Goal: Complete application form

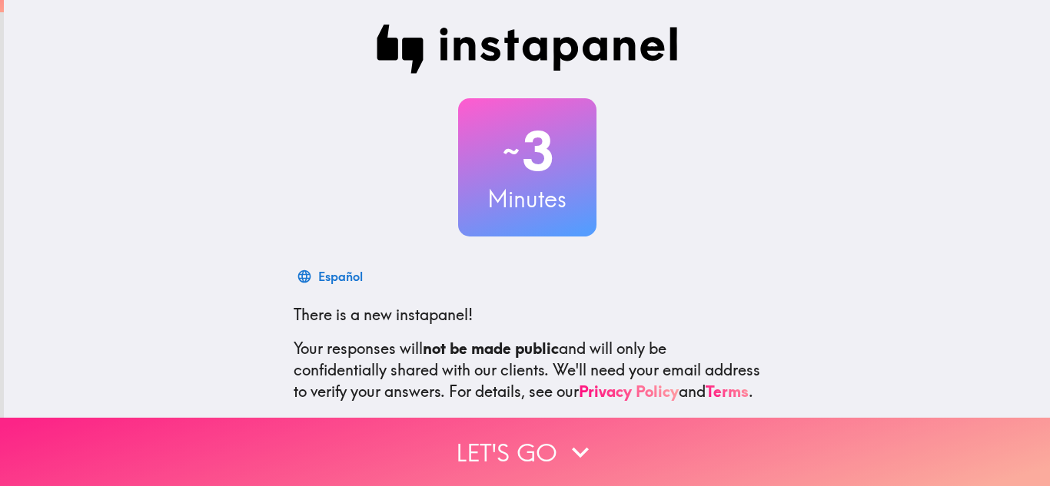
click at [573, 467] on icon "button" at bounding box center [580, 453] width 34 height 34
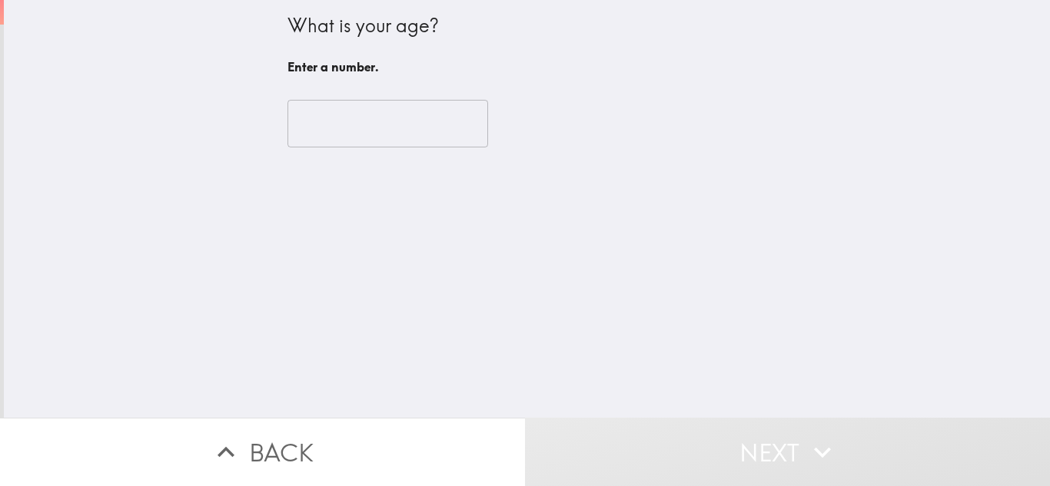
click at [316, 111] on input "number" at bounding box center [387, 124] width 201 height 48
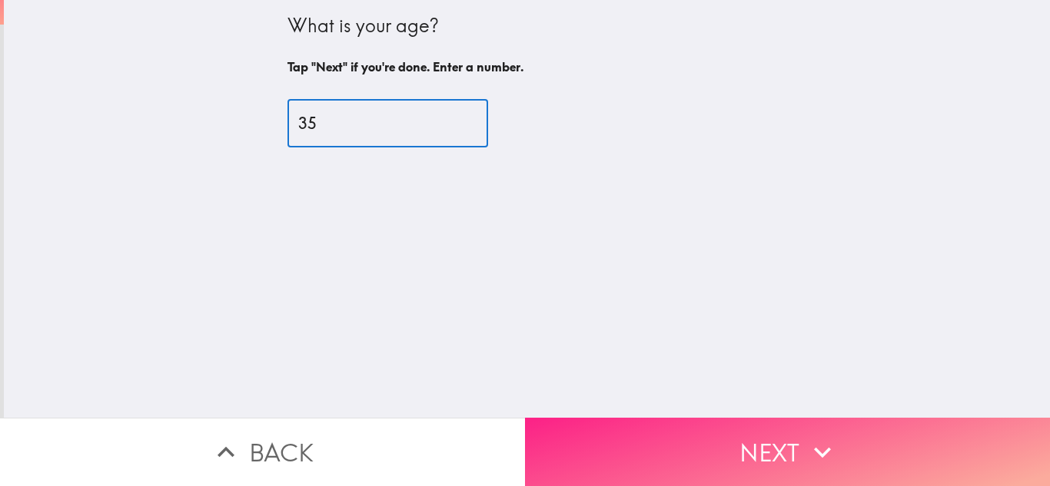
type input "35"
click at [701, 435] on button "Next" at bounding box center [787, 452] width 525 height 68
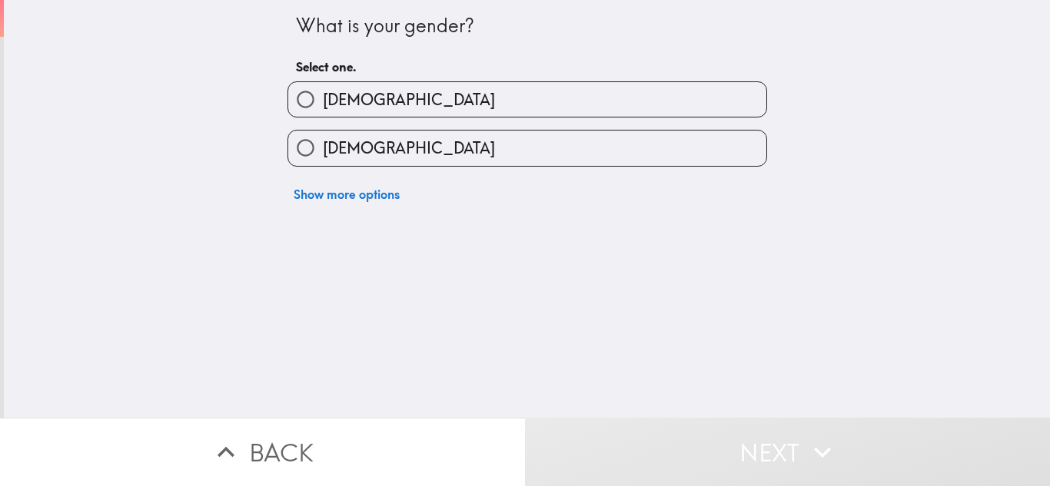
click at [348, 89] on span "[DEMOGRAPHIC_DATA]" at bounding box center [409, 100] width 172 height 22
click at [323, 88] on input "[DEMOGRAPHIC_DATA]" at bounding box center [305, 99] width 35 height 35
radio input "true"
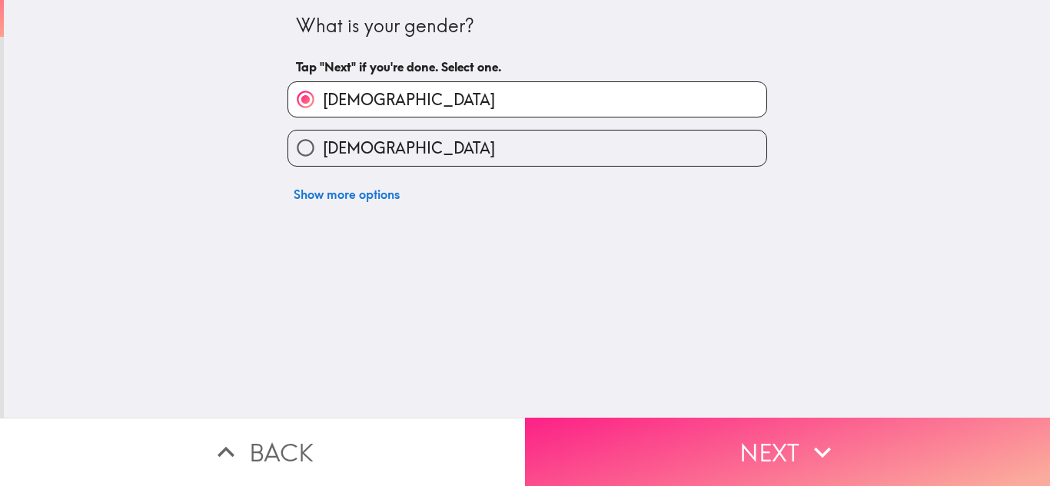
click at [697, 467] on button "Next" at bounding box center [787, 452] width 525 height 68
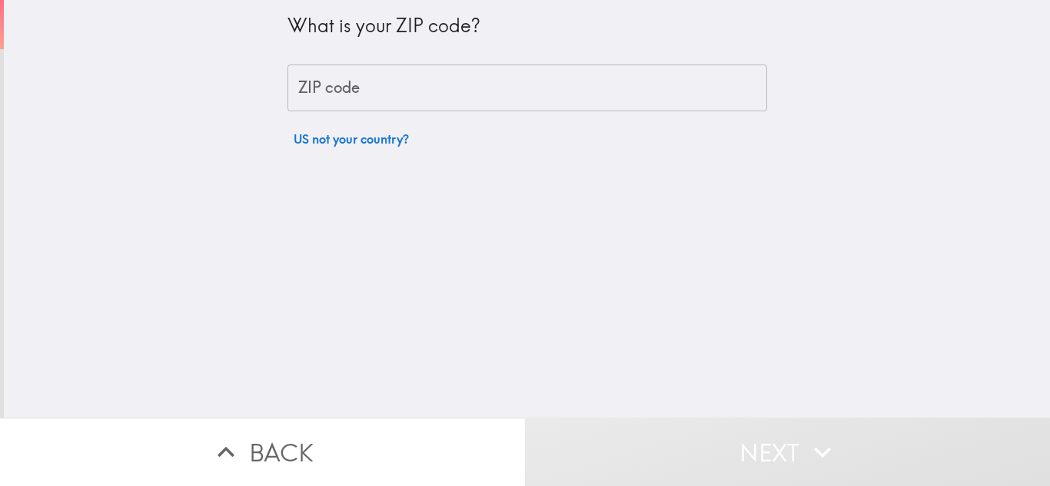
click at [392, 72] on input "ZIP code" at bounding box center [526, 89] width 479 height 48
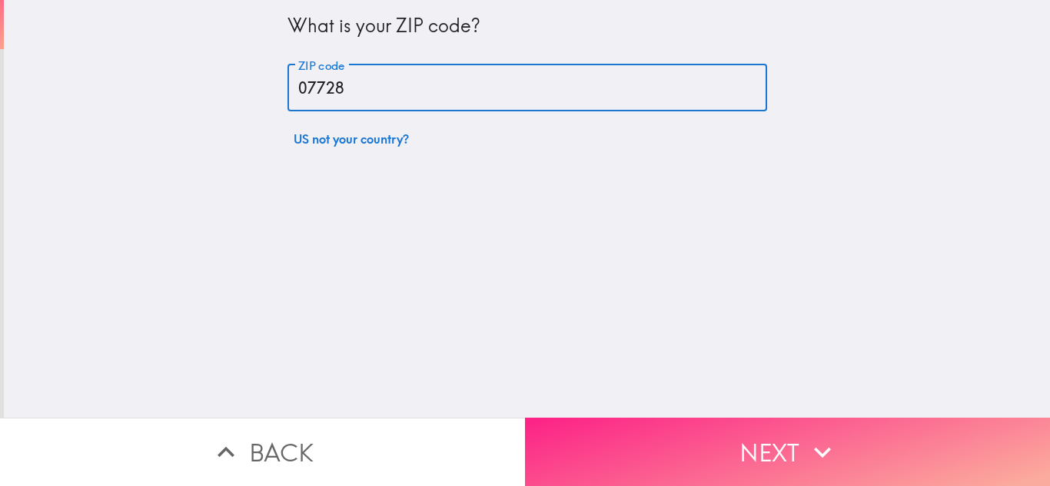
type input "07728"
click at [779, 453] on button "Next" at bounding box center [787, 452] width 525 height 68
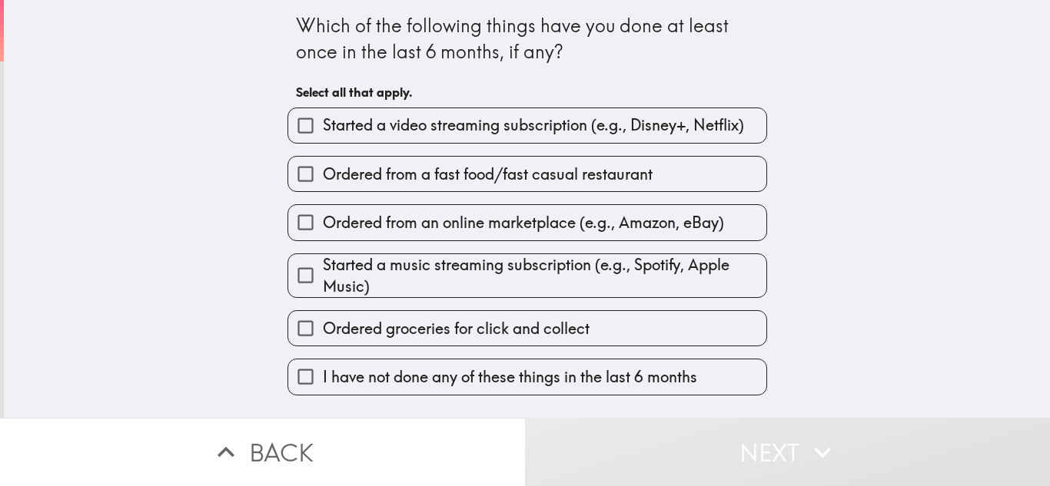
click at [580, 122] on span "Started a video streaming subscription (e.g., Disney+, Netflix)" at bounding box center [533, 125] width 421 height 22
click at [323, 122] on input "Started a video streaming subscription (e.g., Disney+, Netflix)" at bounding box center [305, 125] width 35 height 35
checkbox input "true"
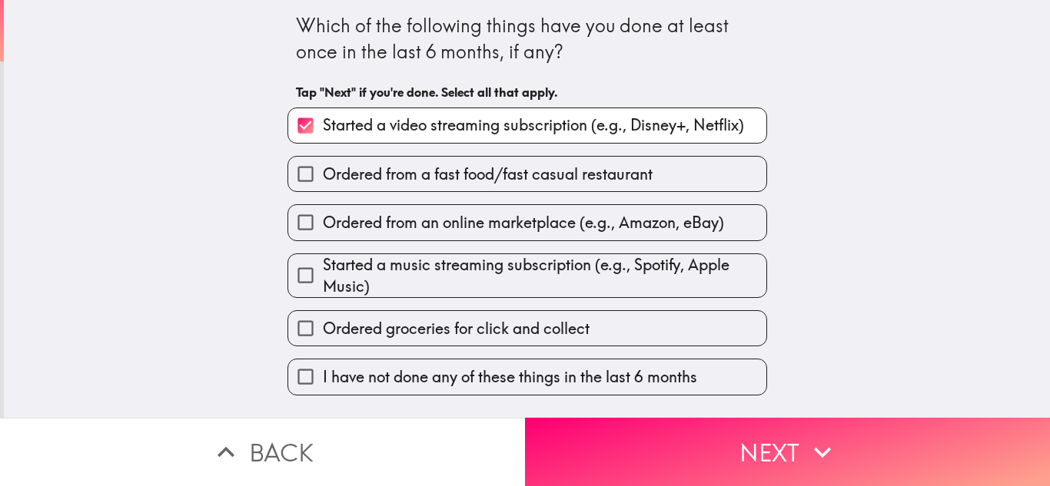
click at [582, 176] on span "Ordered from a fast food/fast casual restaurant" at bounding box center [488, 175] width 330 height 22
click at [323, 176] on input "Ordered from a fast food/fast casual restaurant" at bounding box center [305, 174] width 35 height 35
checkbox input "true"
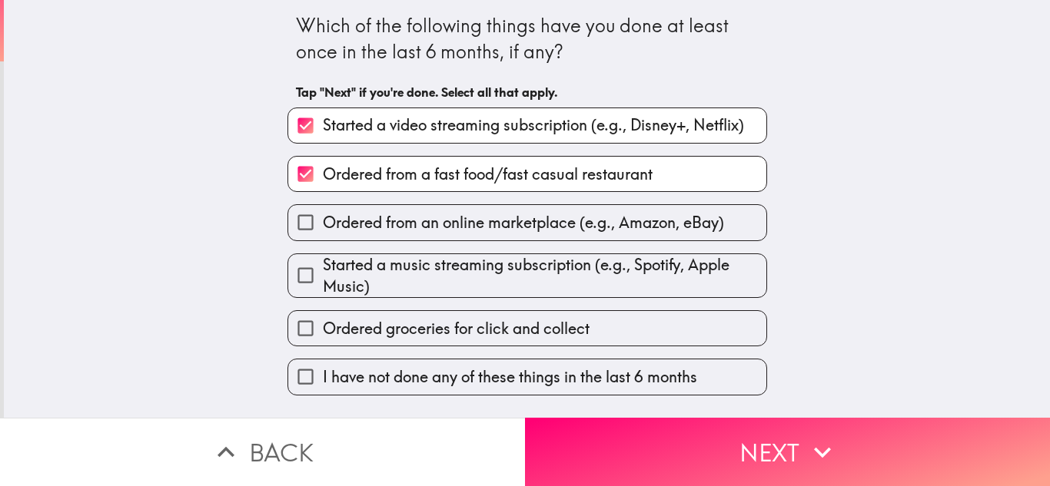
click at [586, 230] on span "Ordered from an online marketplace (e.g., Amazon, eBay)" at bounding box center [523, 223] width 401 height 22
click at [323, 230] on input "Ordered from an online marketplace (e.g., Amazon, eBay)" at bounding box center [305, 222] width 35 height 35
checkbox input "true"
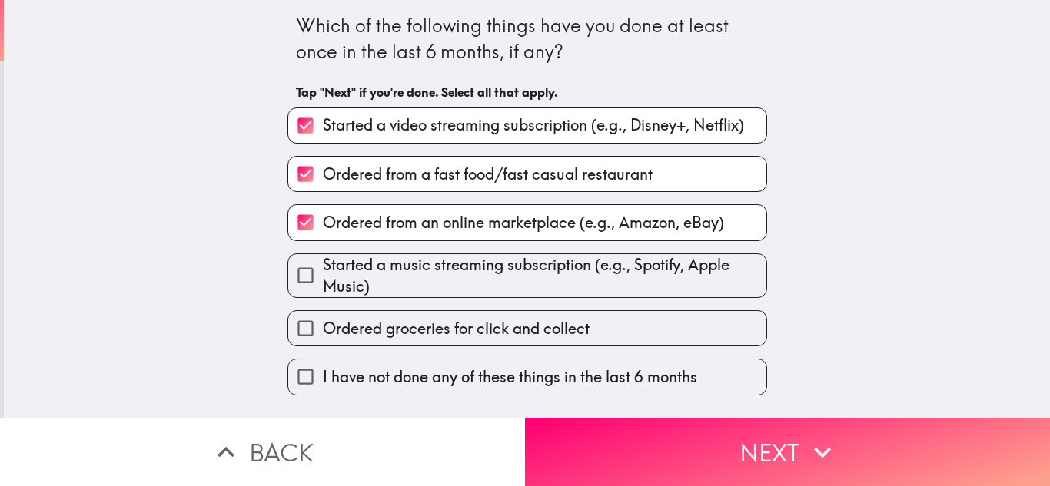
click at [599, 285] on span "Started a music streaming subscription (e.g., Spotify, Apple Music)" at bounding box center [544, 275] width 443 height 43
click at [323, 285] on input "Started a music streaming subscription (e.g., Spotify, Apple Music)" at bounding box center [305, 275] width 35 height 35
checkbox input "true"
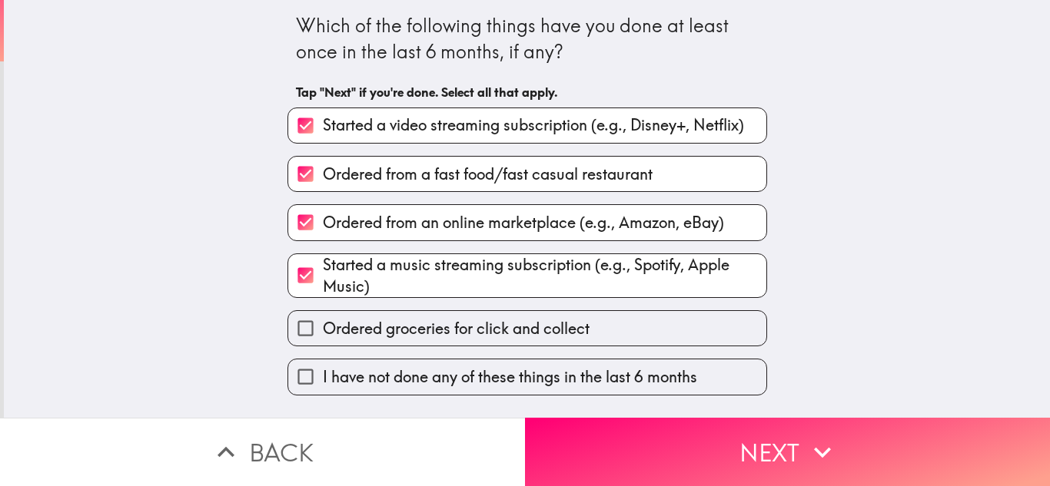
click at [605, 326] on label "Ordered groceries for click and collect" at bounding box center [527, 328] width 478 height 35
click at [323, 326] on input "Ordered groceries for click and collect" at bounding box center [305, 328] width 35 height 35
checkbox input "true"
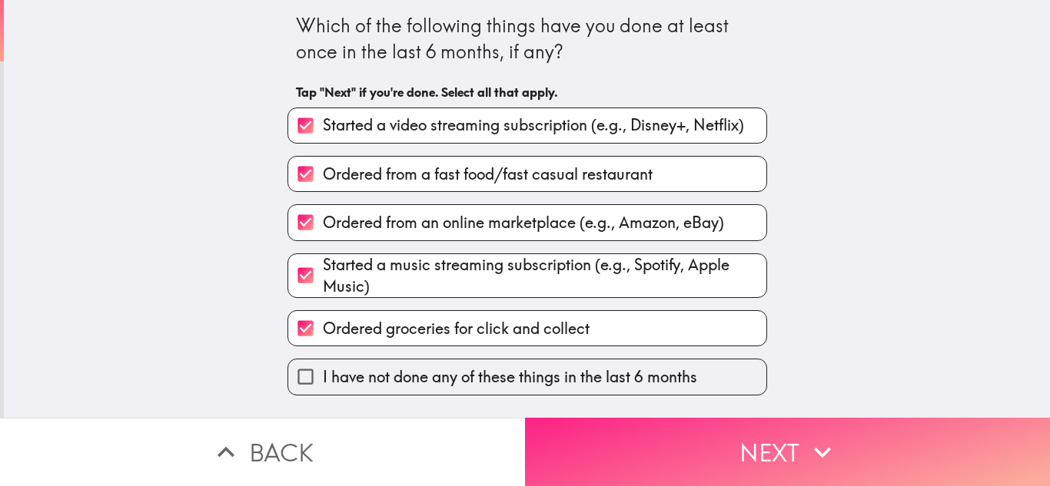
click at [668, 434] on button "Next" at bounding box center [787, 452] width 525 height 68
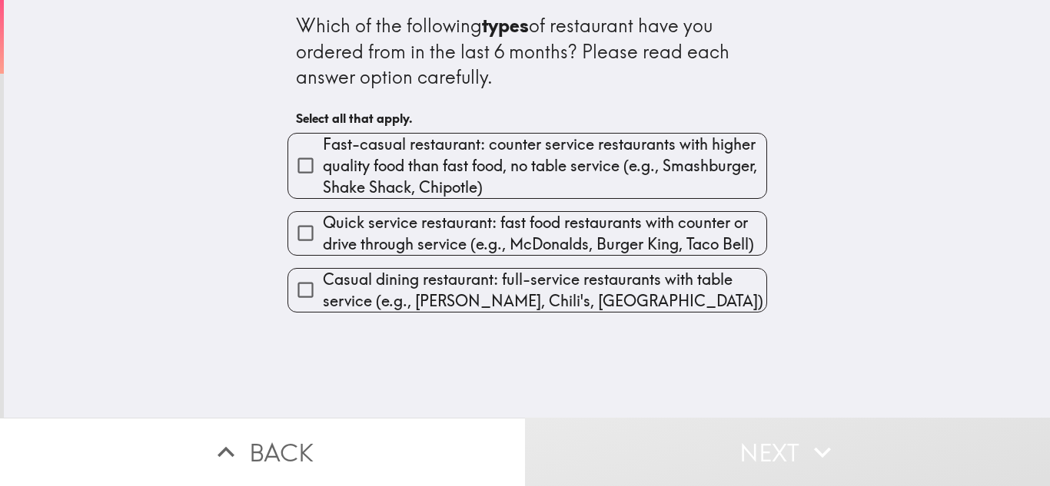
click at [520, 164] on span "Fast-casual restaurant: counter service restaurants with higher quality food th…" at bounding box center [544, 166] width 443 height 65
click at [323, 164] on input "Fast-casual restaurant: counter service restaurants with higher quality food th…" at bounding box center [305, 165] width 35 height 35
checkbox input "true"
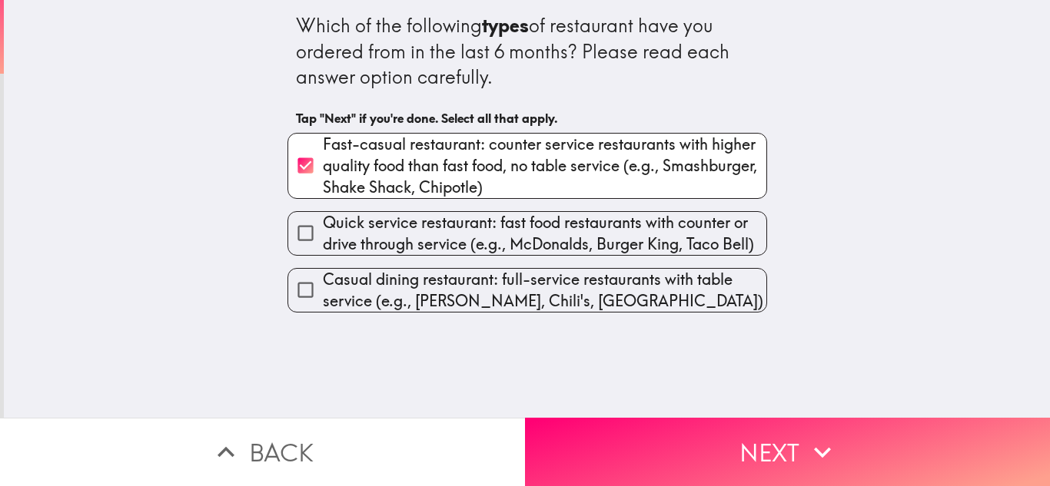
click at [543, 226] on span "Quick service restaurant: fast food restaurants with counter or drive through s…" at bounding box center [544, 233] width 443 height 43
click at [323, 226] on input "Quick service restaurant: fast food restaurants with counter or drive through s…" at bounding box center [305, 233] width 35 height 35
checkbox input "true"
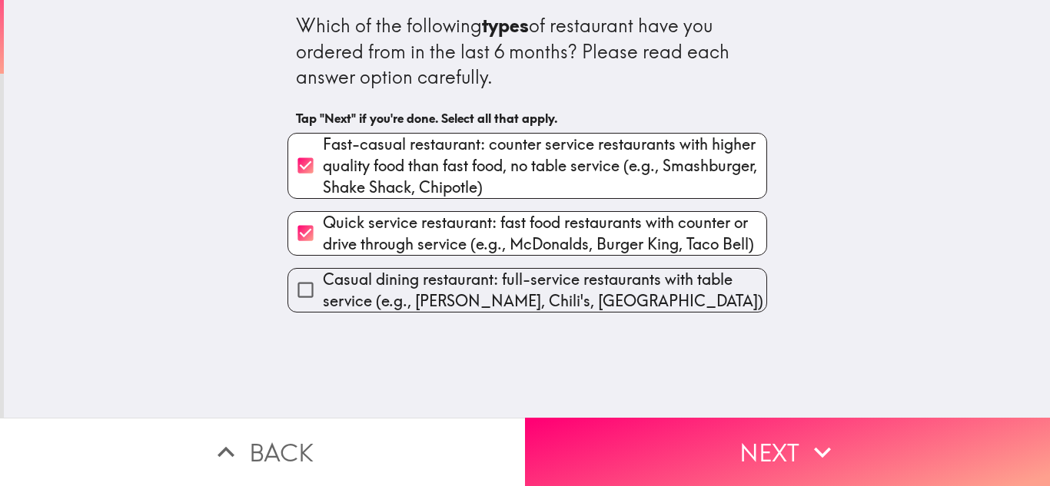
click at [574, 285] on span "Casual dining restaurant: full-service restaurants with table service (e.g., [P…" at bounding box center [544, 290] width 443 height 43
click at [323, 285] on input "Casual dining restaurant: full-service restaurants with table service (e.g., [P…" at bounding box center [305, 290] width 35 height 35
checkbox input "true"
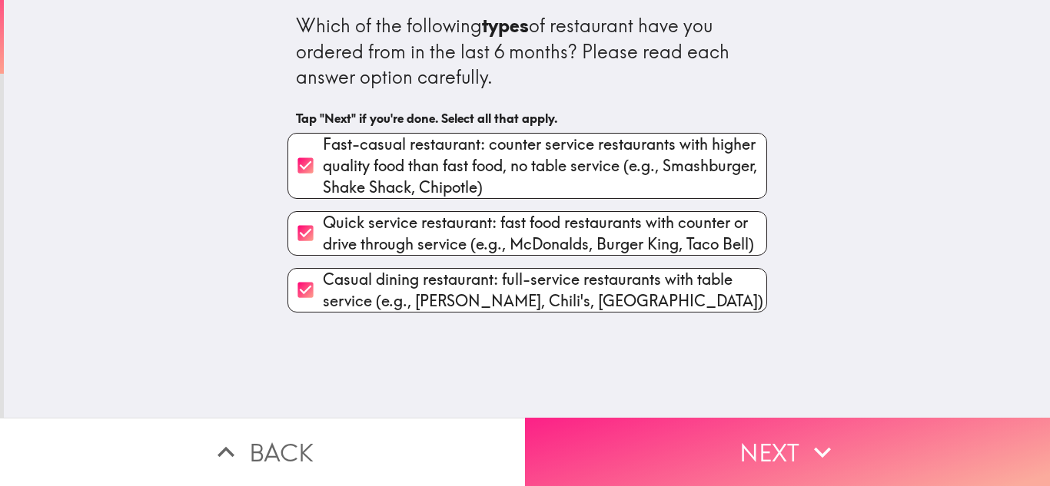
click at [698, 436] on button "Next" at bounding box center [787, 452] width 525 height 68
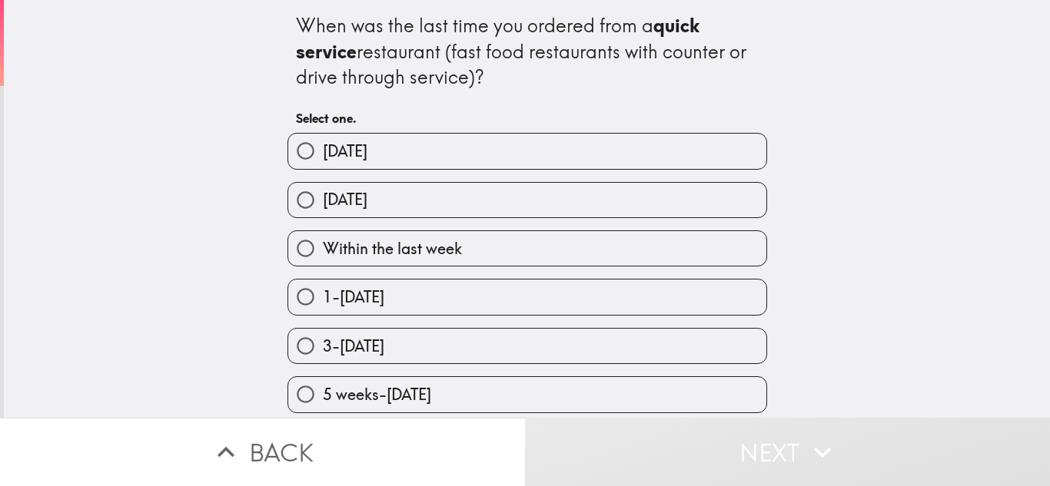
click at [463, 155] on label "[DATE]" at bounding box center [527, 151] width 478 height 35
click at [323, 155] on input "[DATE]" at bounding box center [305, 151] width 35 height 35
radio input "true"
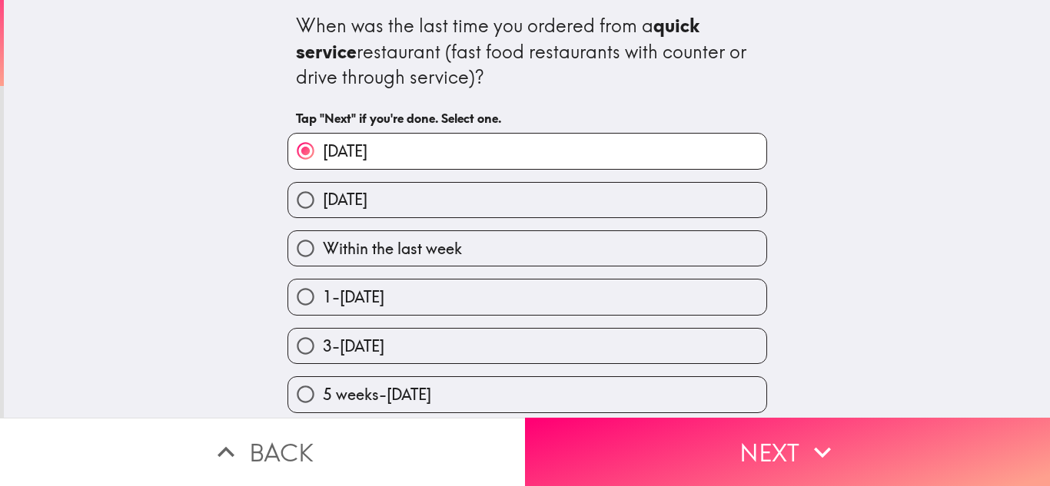
click at [691, 414] on div "3-[DATE]" at bounding box center [521, 437] width 492 height 48
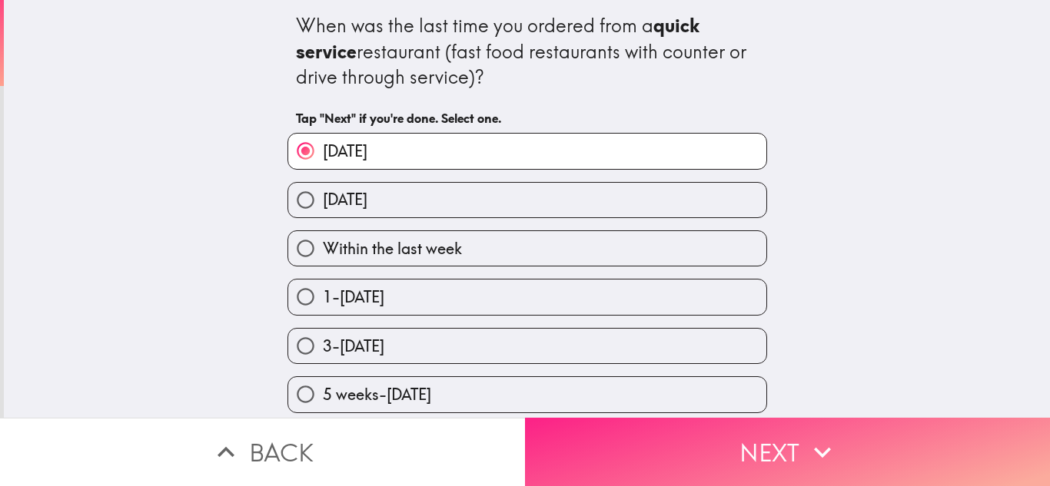
click at [702, 428] on button "Next" at bounding box center [787, 452] width 525 height 68
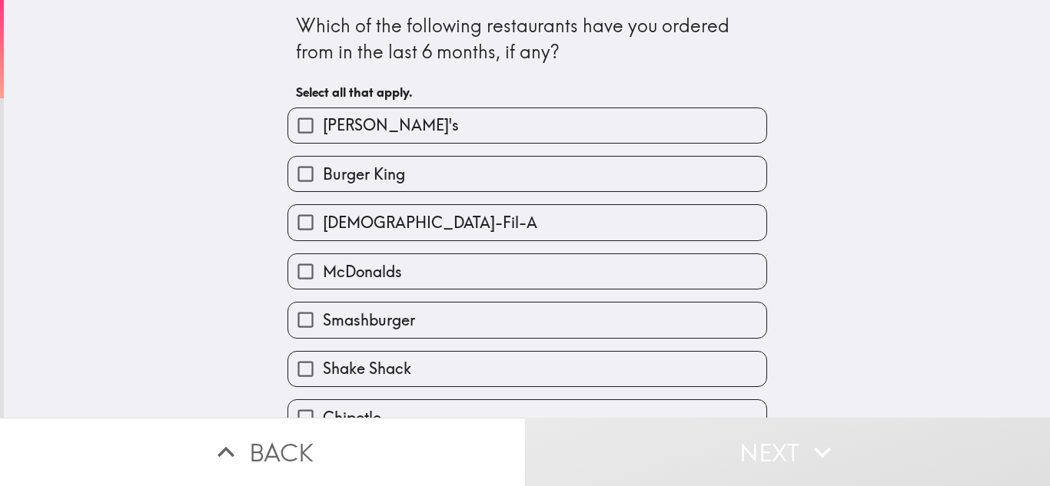
click at [476, 144] on div "Burger King" at bounding box center [521, 168] width 492 height 48
click at [374, 123] on span "[PERSON_NAME]'s" at bounding box center [391, 125] width 136 height 22
click at [323, 123] on input "[PERSON_NAME]'s" at bounding box center [305, 125] width 35 height 35
checkbox input "true"
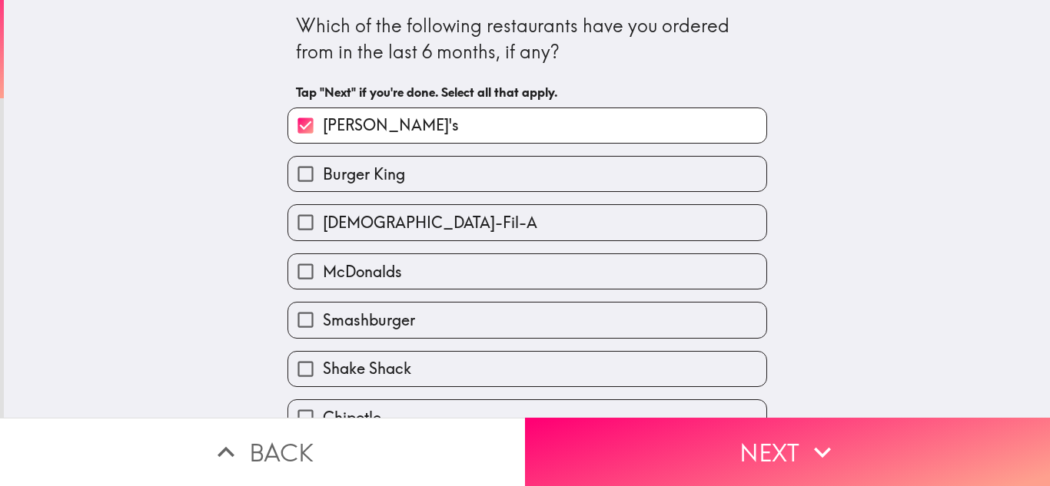
click at [416, 174] on label "Burger King" at bounding box center [527, 174] width 478 height 35
click at [323, 174] on input "Burger King" at bounding box center [305, 174] width 35 height 35
checkbox input "true"
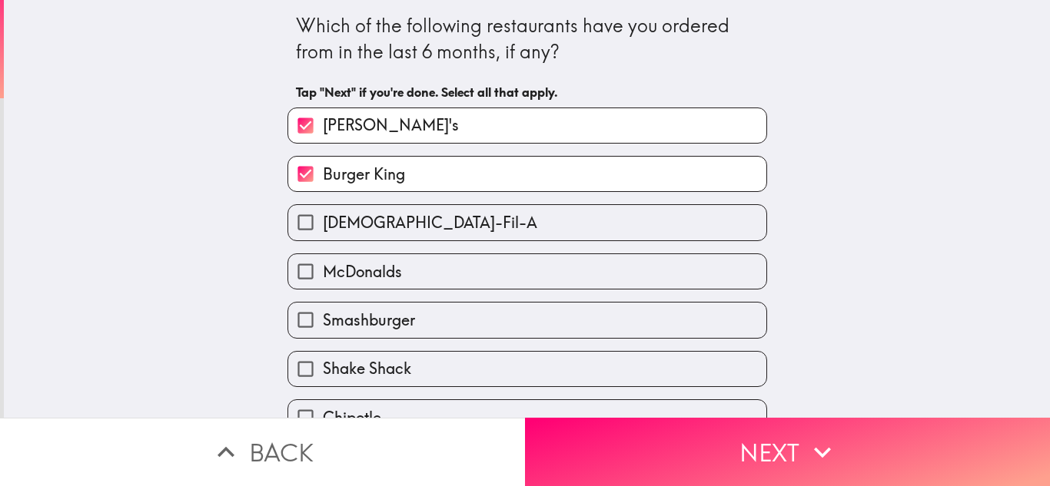
click at [479, 275] on label "McDonalds" at bounding box center [527, 271] width 478 height 35
click at [323, 275] on input "McDonalds" at bounding box center [305, 271] width 35 height 35
checkbox input "true"
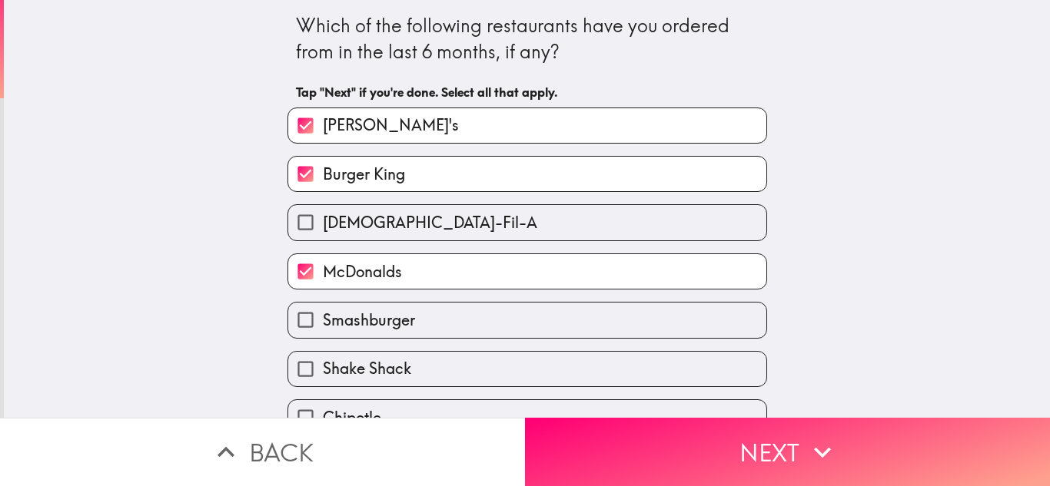
click at [401, 231] on span "[DEMOGRAPHIC_DATA]-Fil-A" at bounding box center [430, 223] width 214 height 22
click at [323, 231] on input "[DEMOGRAPHIC_DATA]-Fil-A" at bounding box center [305, 222] width 35 height 35
checkbox input "true"
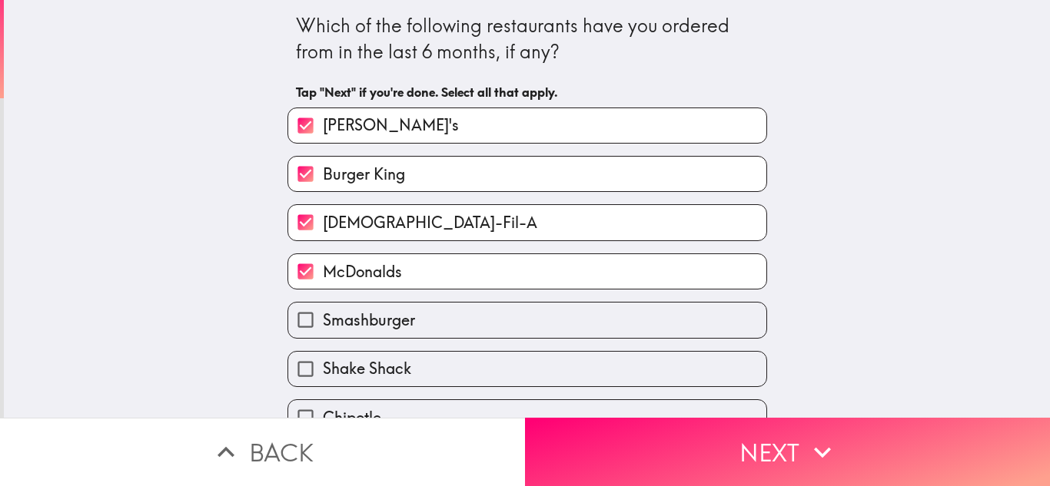
click at [447, 340] on div "Shake Shack" at bounding box center [521, 363] width 492 height 48
click at [428, 336] on label "Smashburger" at bounding box center [527, 320] width 478 height 35
click at [323, 336] on input "Smashburger" at bounding box center [305, 320] width 35 height 35
checkbox input "true"
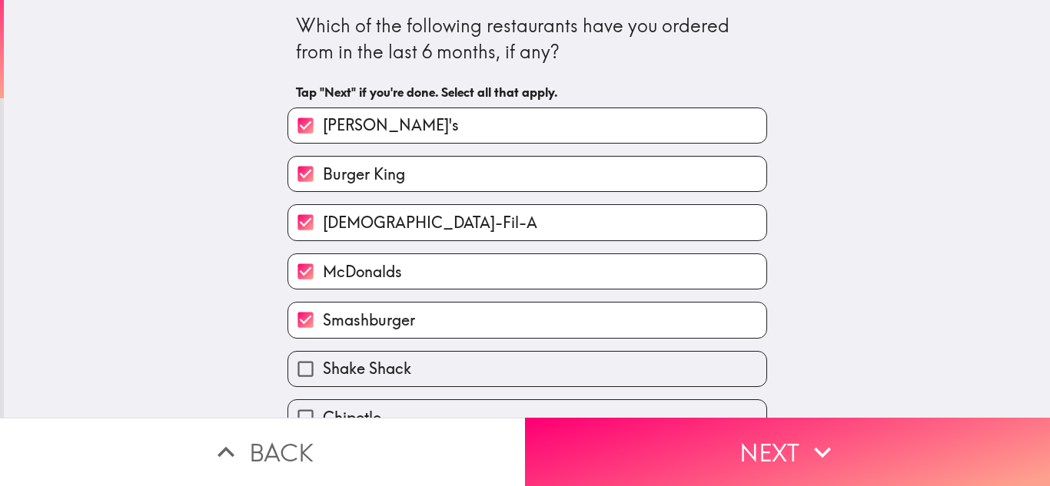
click at [397, 359] on span "Shake Shack" at bounding box center [367, 369] width 88 height 22
click at [323, 359] on input "Shake Shack" at bounding box center [305, 369] width 35 height 35
checkbox input "true"
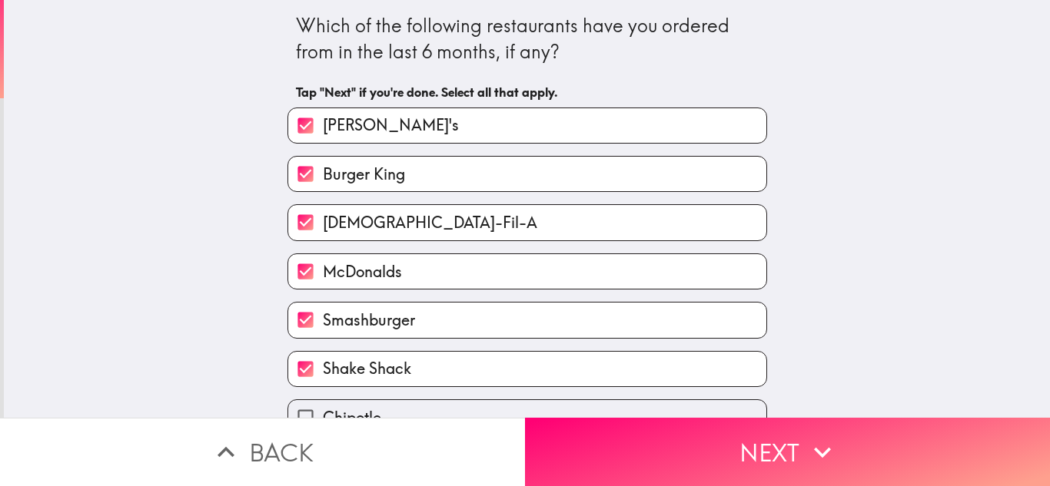
click at [372, 406] on label "Chipotle" at bounding box center [527, 417] width 478 height 35
click at [323, 406] on input "Chipotle" at bounding box center [305, 417] width 35 height 35
checkbox input "true"
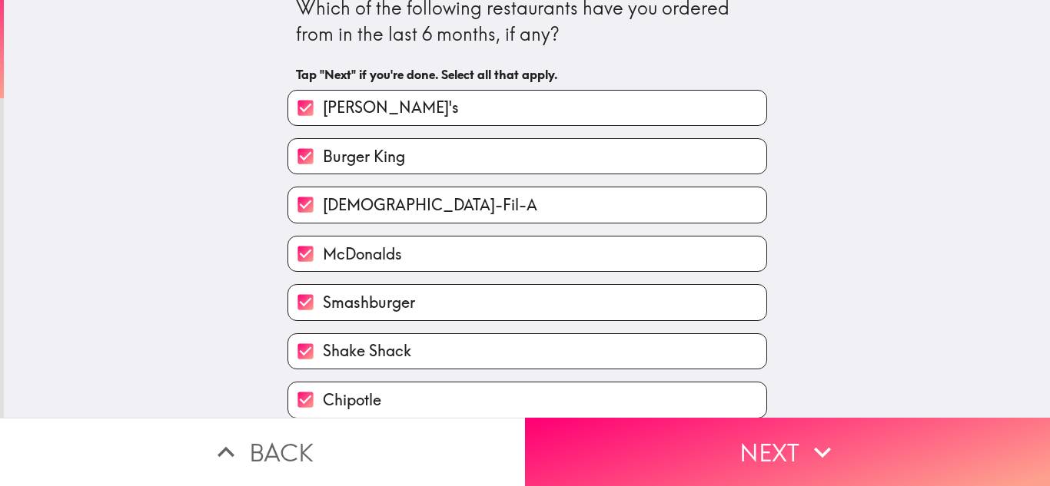
click at [944, 305] on div "Which of the following restaurants have you ordered from in the last 6 months, …" at bounding box center [527, 191] width 1046 height 418
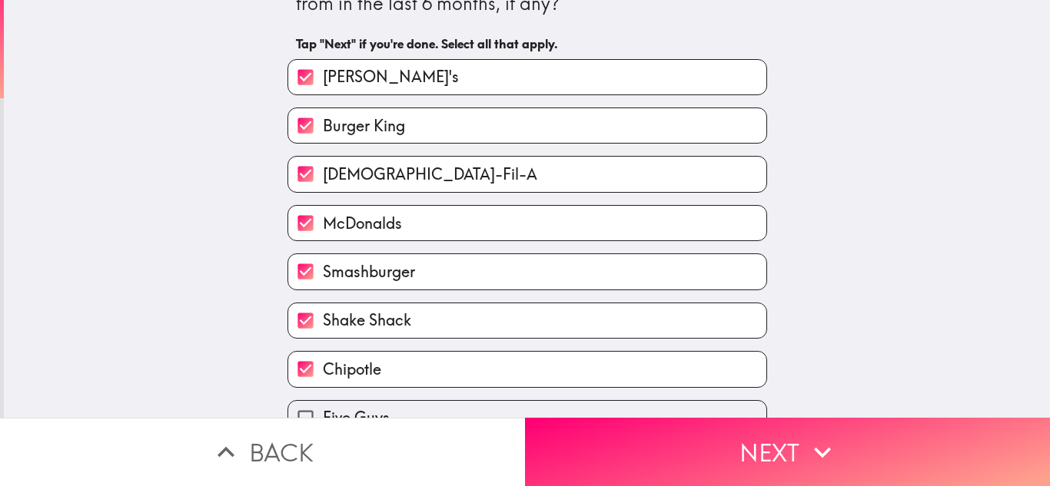
scroll to position [115, 0]
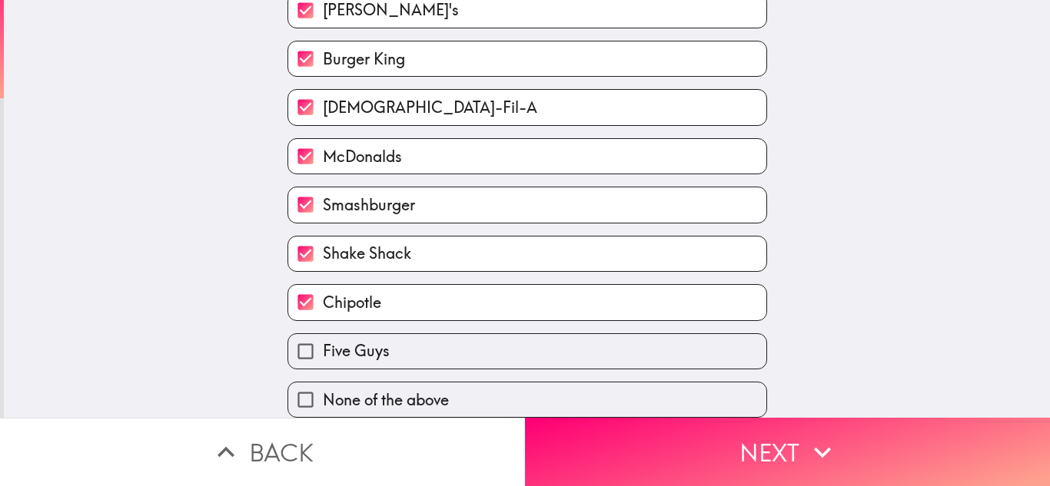
click at [691, 361] on label "Five Guys" at bounding box center [527, 351] width 478 height 35
click at [323, 361] on input "Five Guys" at bounding box center [305, 351] width 35 height 35
checkbox input "true"
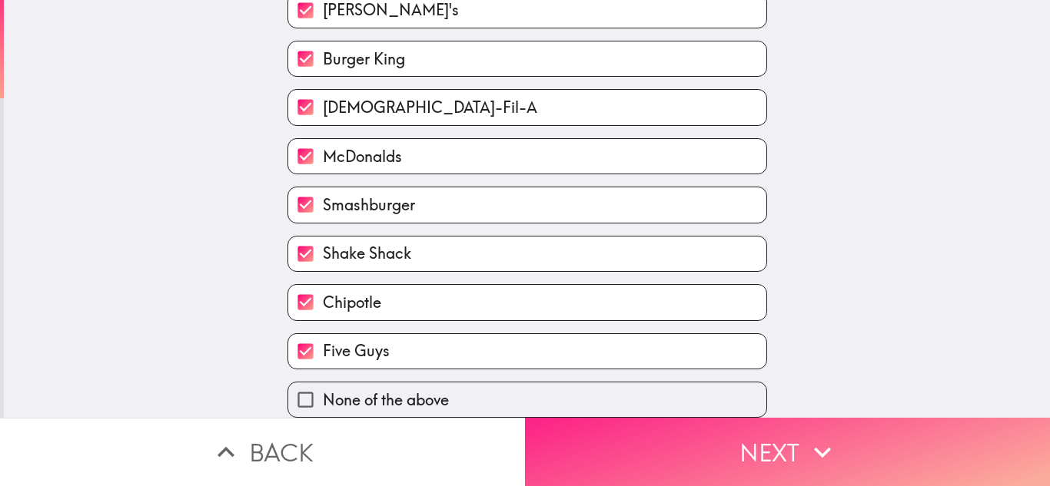
click at [732, 426] on button "Next" at bounding box center [787, 452] width 525 height 68
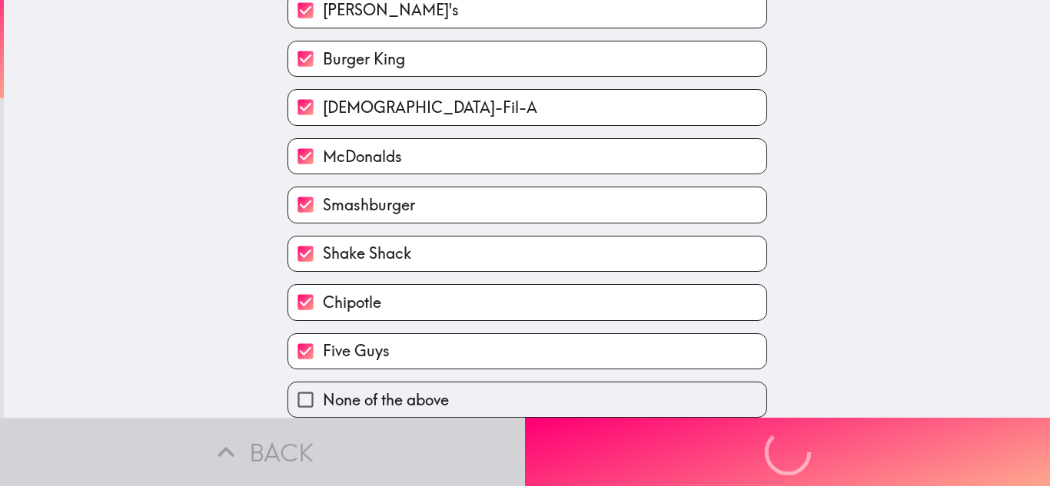
scroll to position [0, 0]
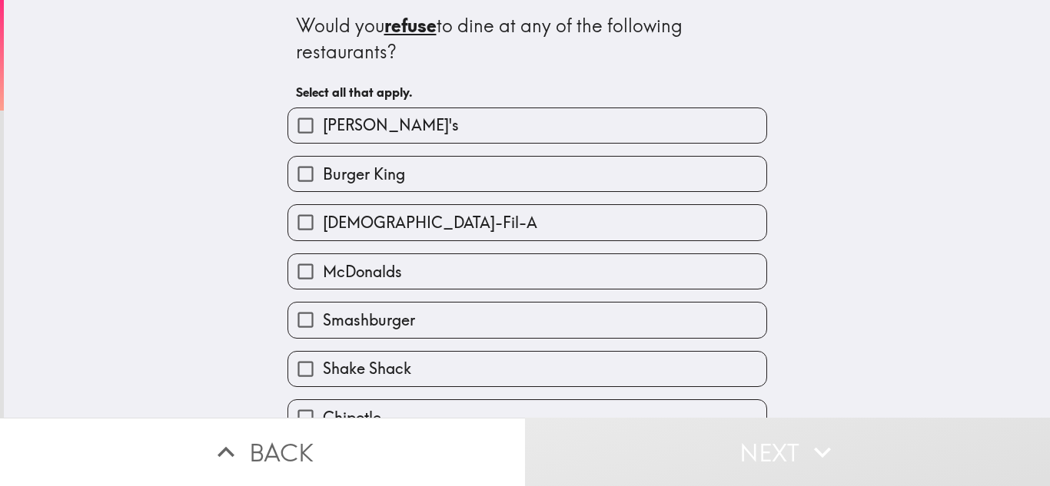
scroll to position [115, 0]
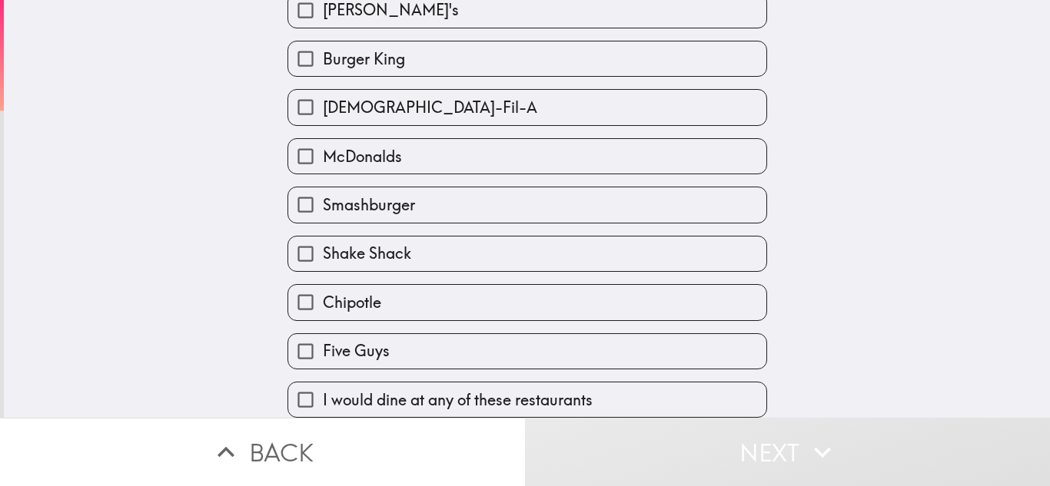
click at [528, 403] on span "I would dine at any of these restaurants" at bounding box center [458, 401] width 270 height 22
click at [323, 403] on input "I would dine at any of these restaurants" at bounding box center [305, 400] width 35 height 35
checkbox input "true"
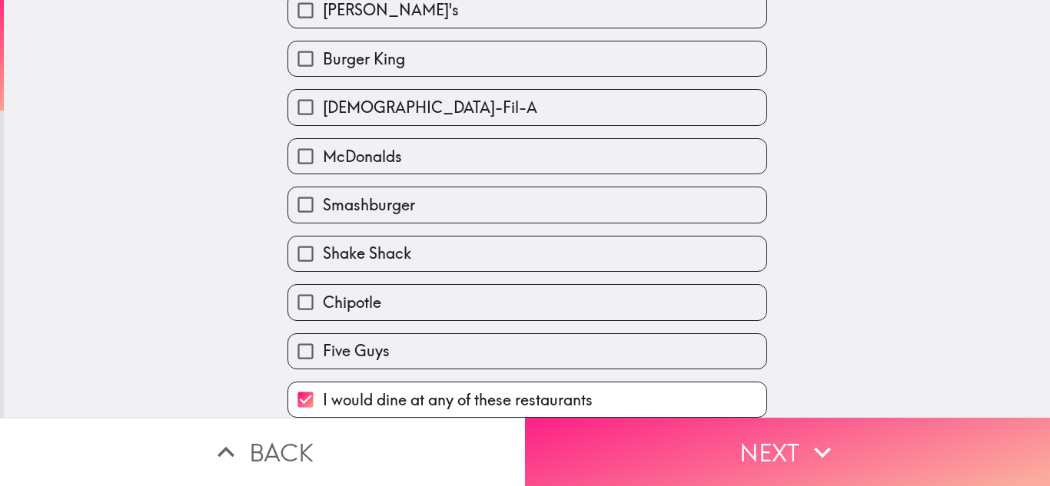
click at [700, 441] on button "Next" at bounding box center [787, 452] width 525 height 68
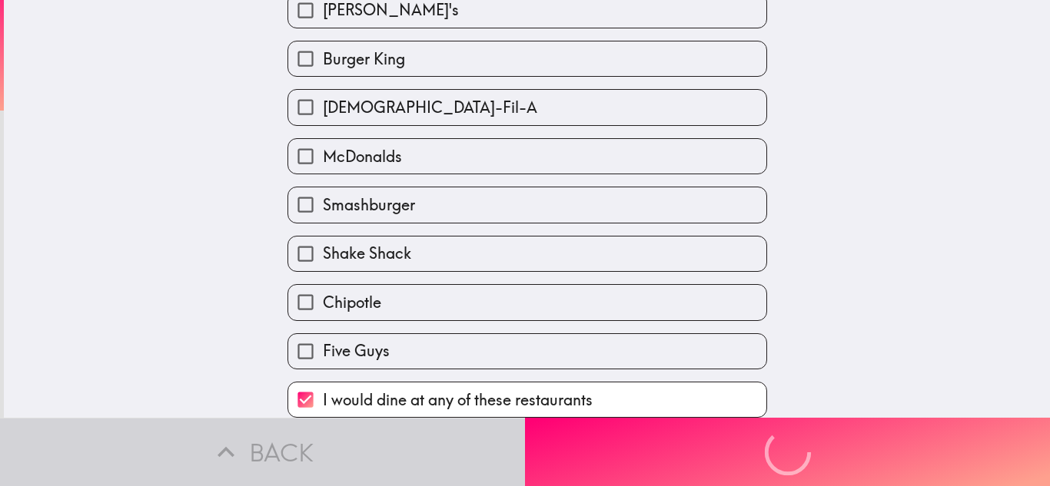
scroll to position [0, 0]
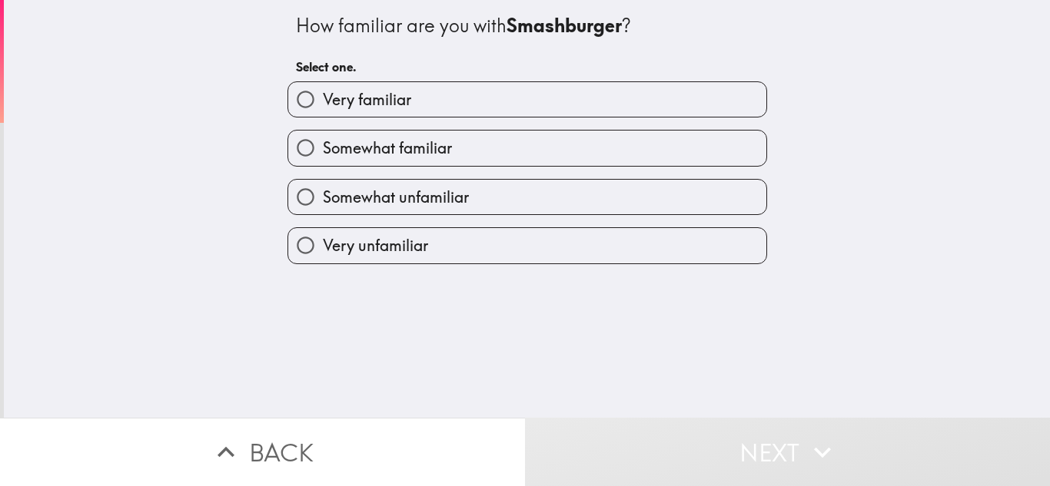
click at [446, 116] on label "Very familiar" at bounding box center [527, 99] width 478 height 35
click at [323, 116] on input "Very familiar" at bounding box center [305, 99] width 35 height 35
radio input "true"
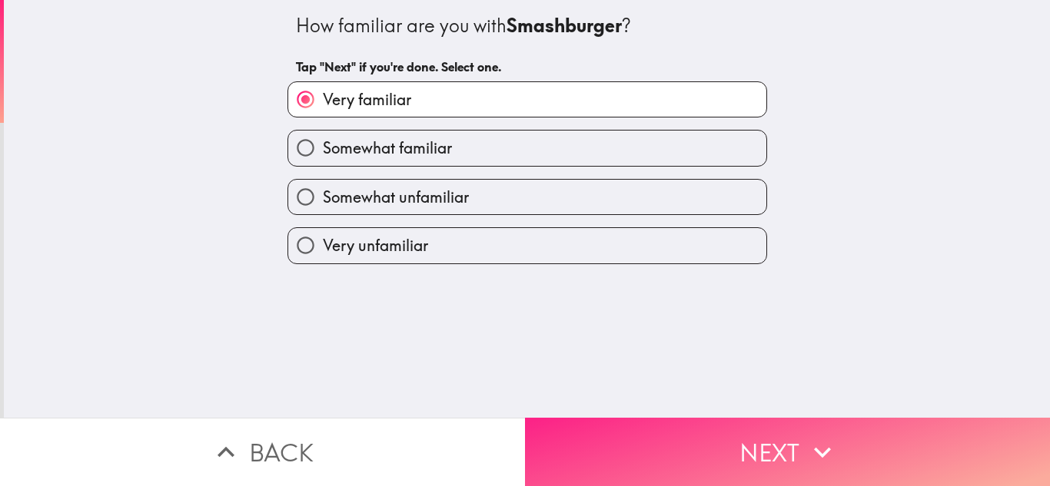
click at [731, 433] on button "Next" at bounding box center [787, 452] width 525 height 68
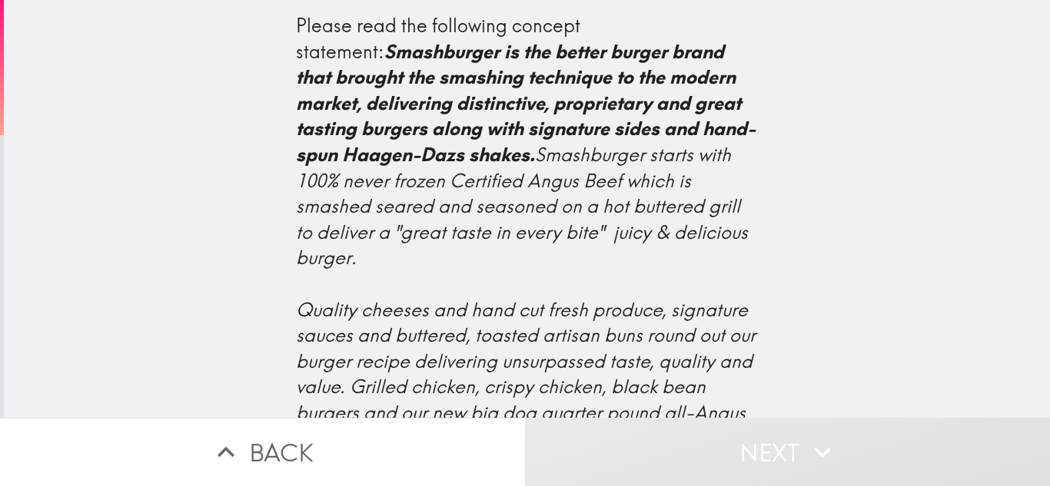
click at [874, 268] on div "Please read the following concept statement: Smashburger is the better burger b…" at bounding box center [527, 209] width 1046 height 418
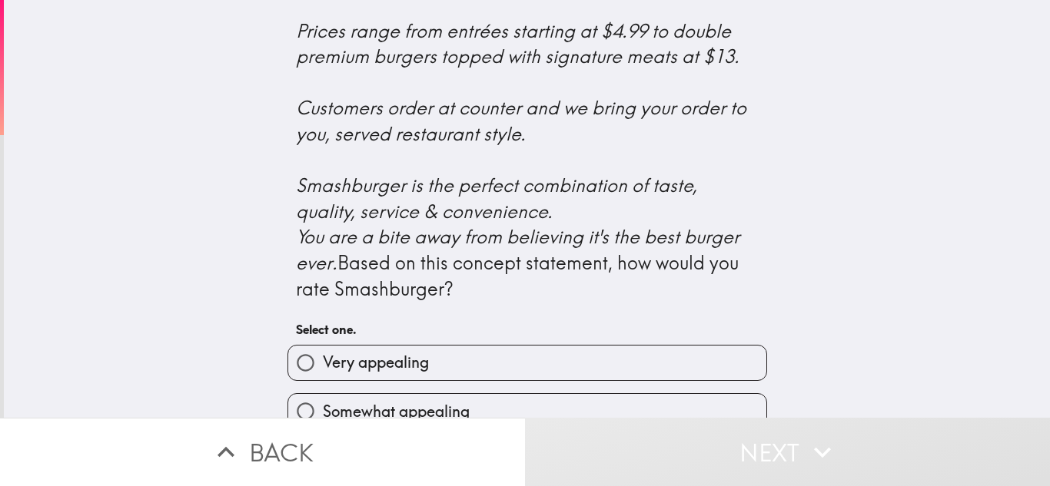
scroll to position [461, 0]
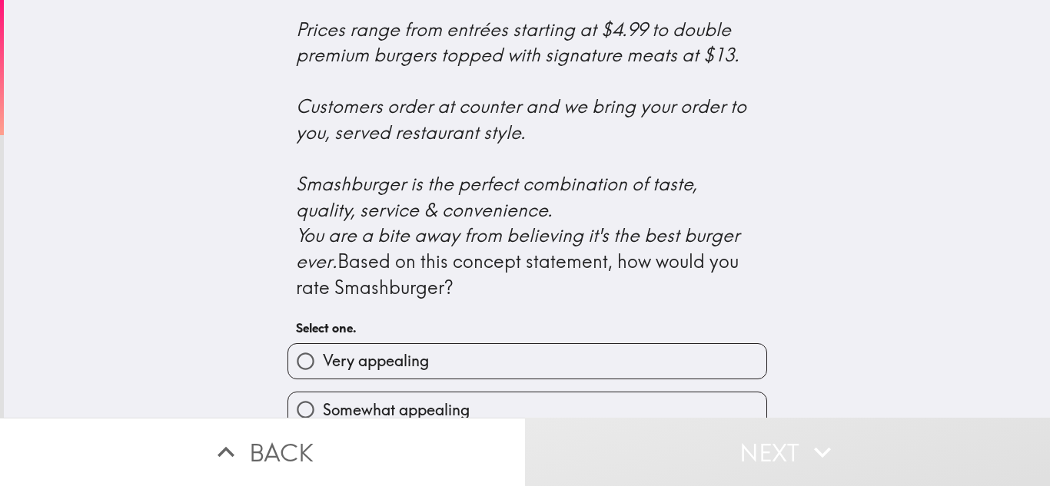
click at [732, 427] on button "Next" at bounding box center [787, 452] width 525 height 68
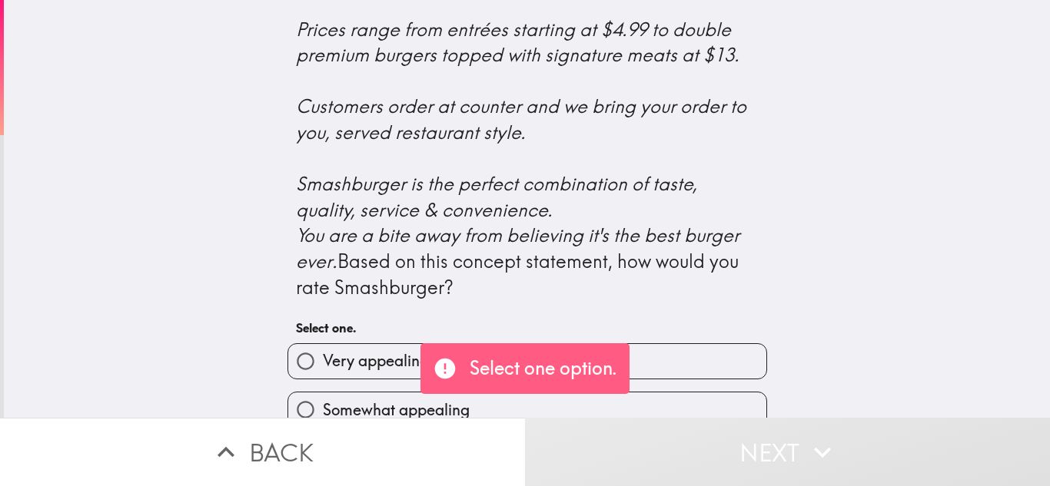
click at [1049, 374] on div "Please read the following concept statement: Smashburger is the better burger b…" at bounding box center [527, 209] width 1046 height 418
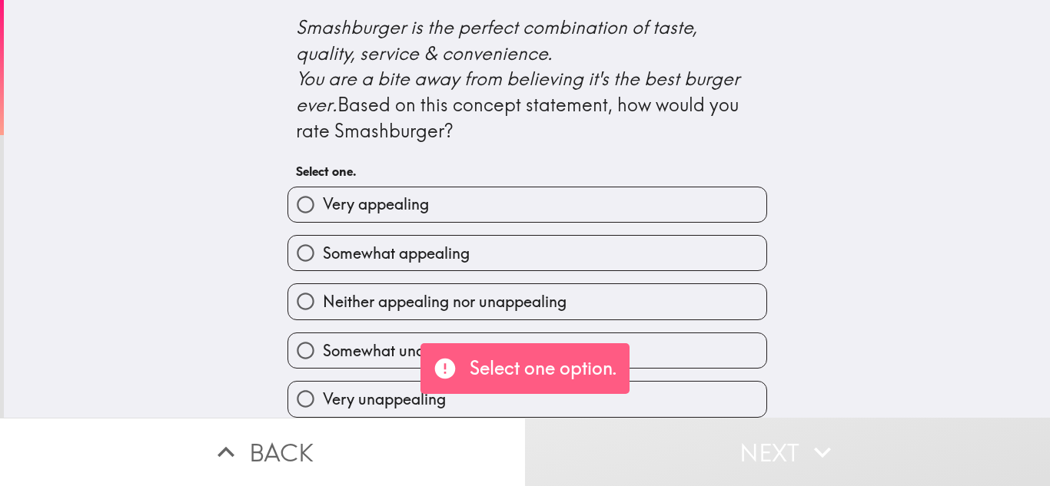
scroll to position [721, 0]
click at [386, 261] on span "Somewhat appealing" at bounding box center [396, 254] width 147 height 22
click at [323, 261] on input "Somewhat appealing" at bounding box center [305, 253] width 35 height 35
radio input "true"
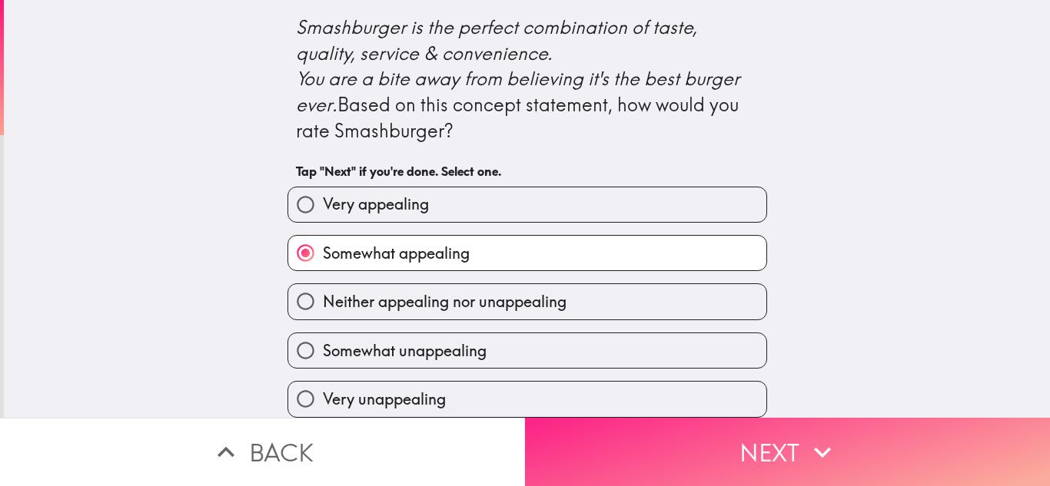
click at [776, 473] on button "Next" at bounding box center [787, 452] width 525 height 68
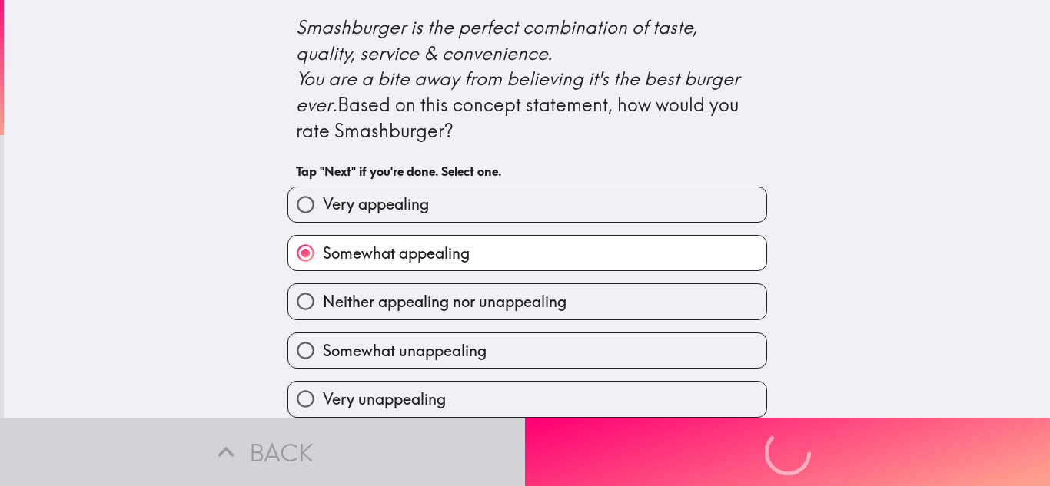
scroll to position [0, 0]
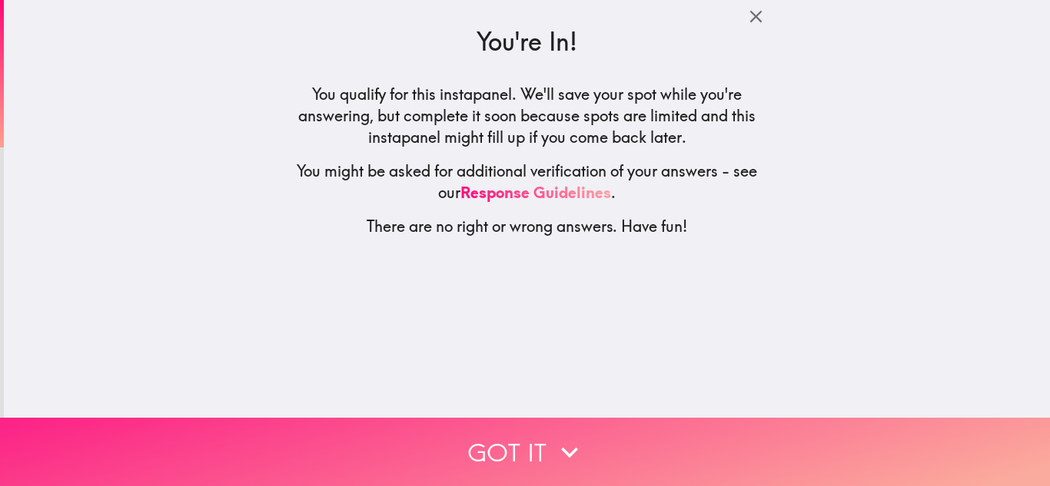
click at [509, 453] on button "Got it" at bounding box center [525, 452] width 1050 height 68
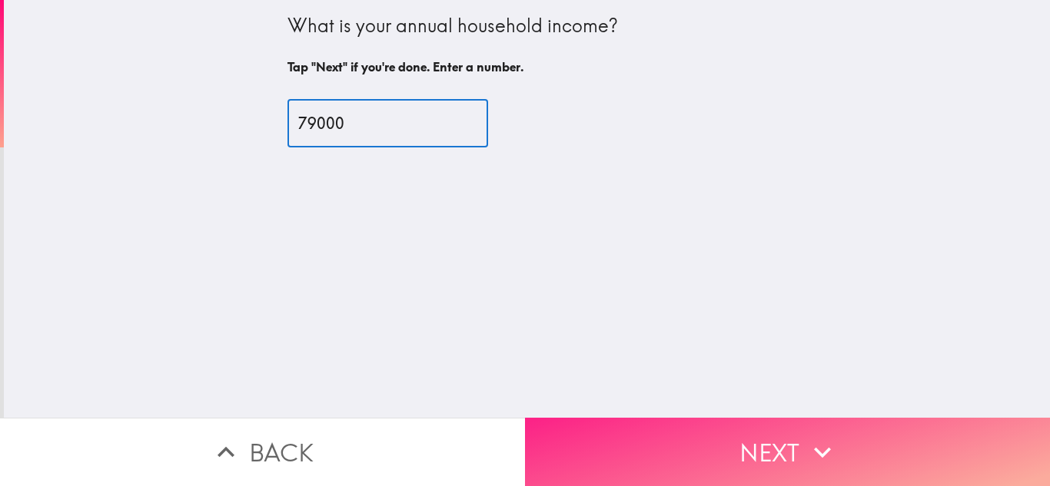
type input "79000"
click at [737, 456] on button "Next" at bounding box center [787, 452] width 525 height 68
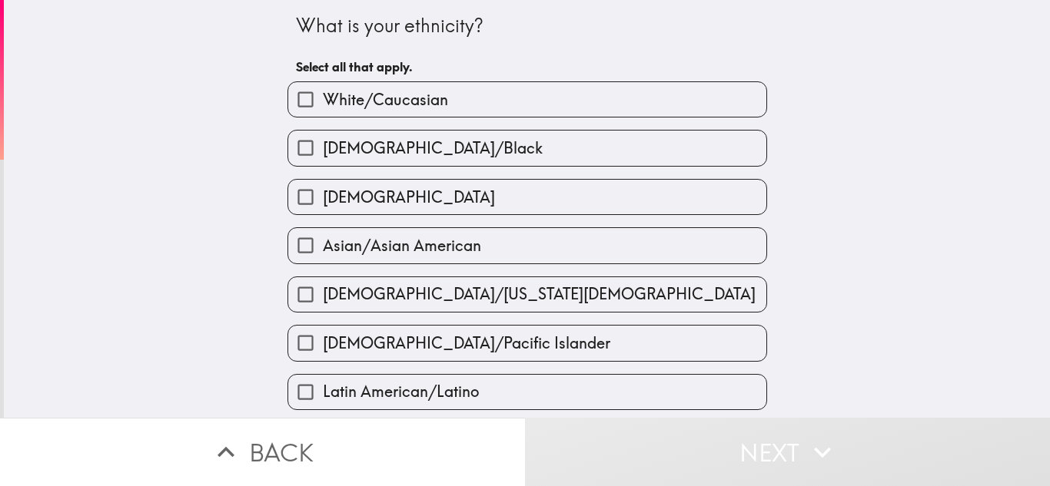
click at [350, 105] on span "White/Caucasian" at bounding box center [385, 100] width 125 height 22
click at [323, 105] on input "White/Caucasian" at bounding box center [305, 99] width 35 height 35
checkbox input "true"
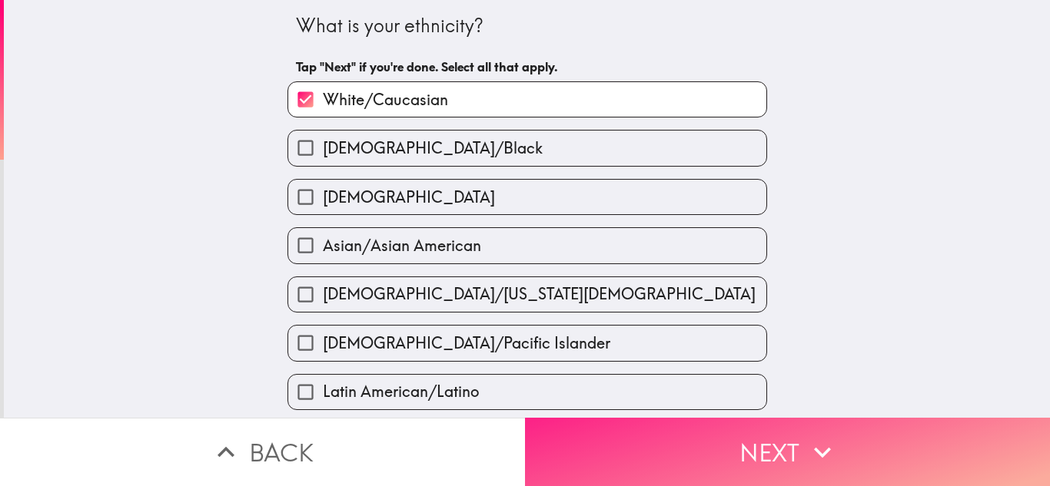
click at [770, 443] on button "Next" at bounding box center [787, 452] width 525 height 68
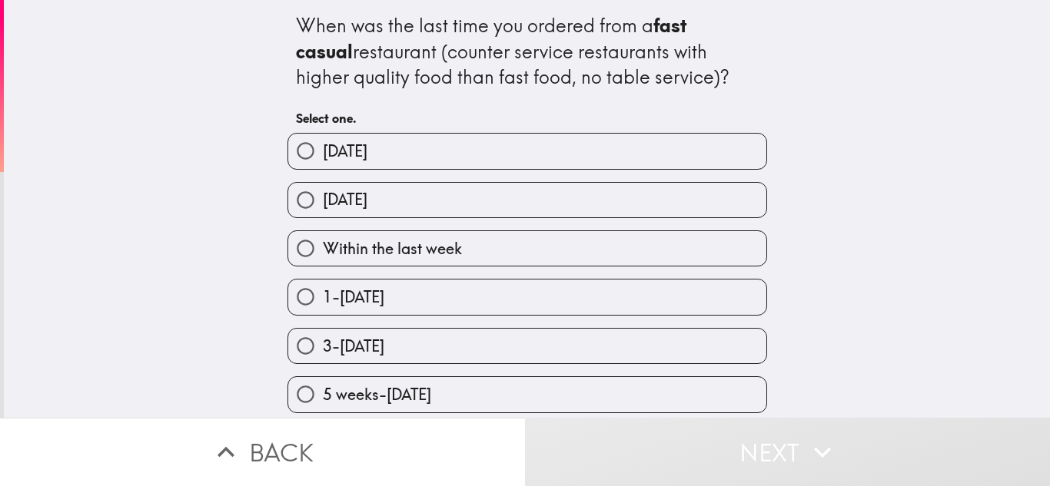
click at [508, 166] on label "[DATE]" at bounding box center [527, 151] width 478 height 35
click at [323, 166] on input "[DATE]" at bounding box center [305, 151] width 35 height 35
radio input "true"
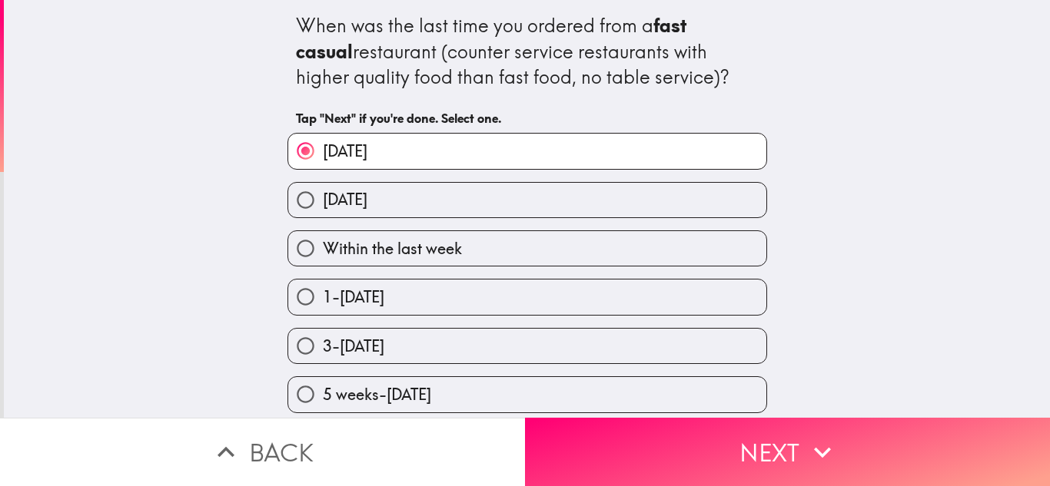
click at [523, 194] on label "[DATE]" at bounding box center [527, 200] width 478 height 35
click at [323, 194] on input "[DATE]" at bounding box center [305, 200] width 35 height 35
radio input "true"
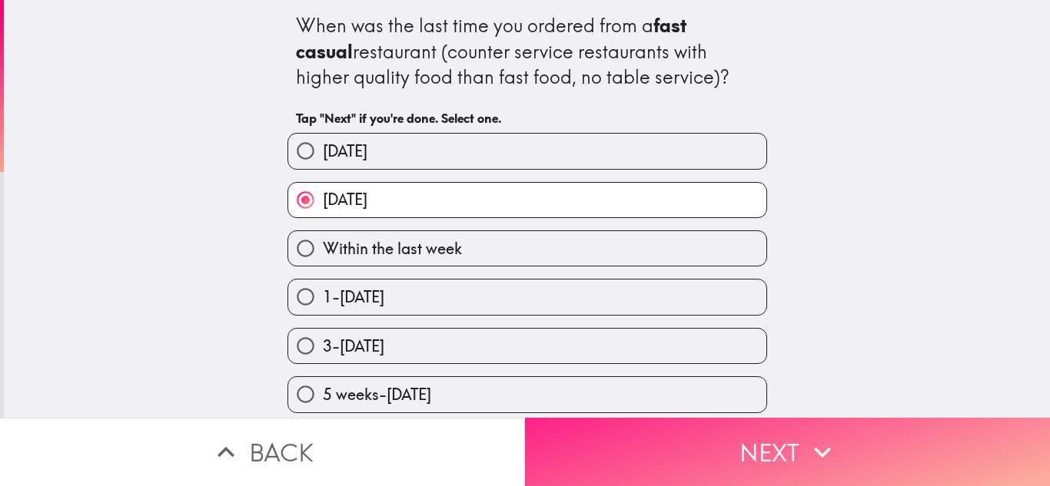
click at [752, 483] on button "Next" at bounding box center [787, 452] width 525 height 68
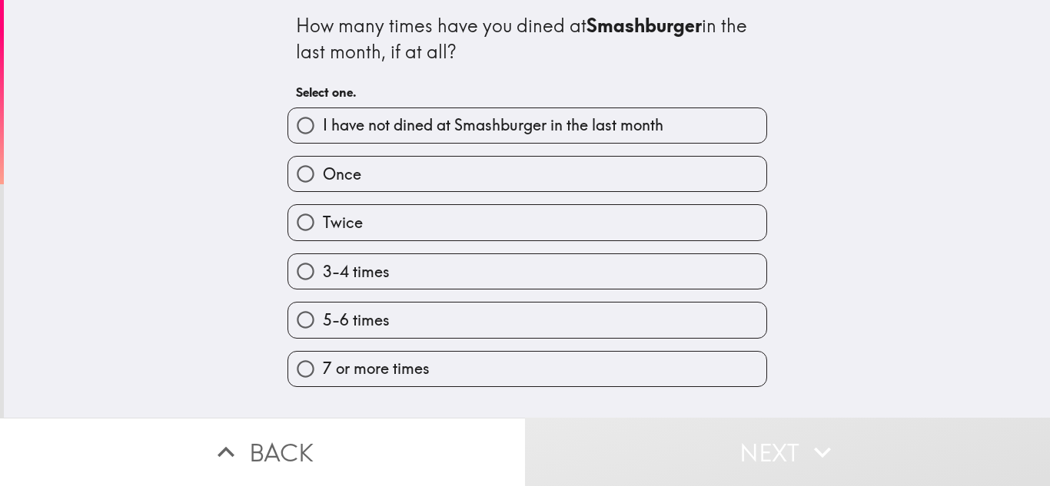
click at [403, 329] on label "5-6 times" at bounding box center [527, 320] width 478 height 35
click at [323, 329] on input "5-6 times" at bounding box center [305, 320] width 35 height 35
radio input "true"
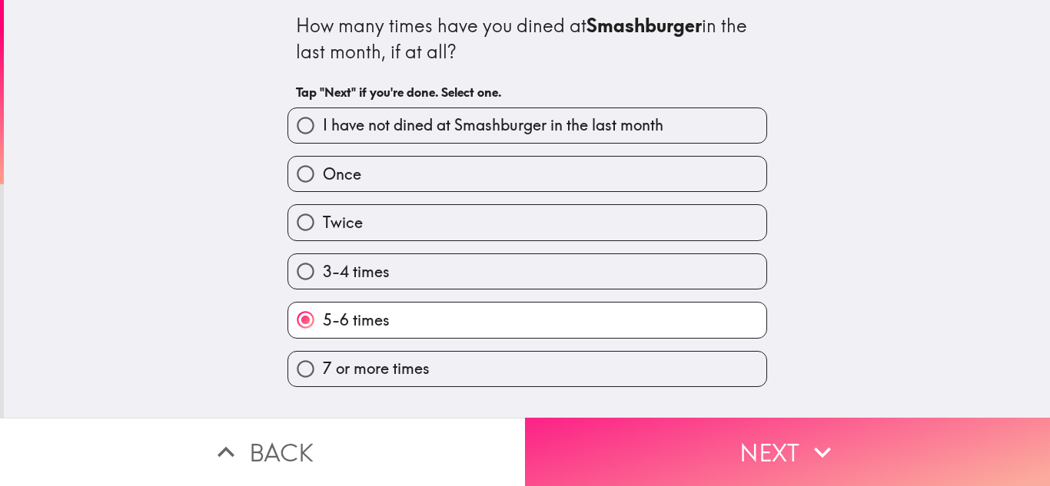
click at [617, 443] on button "Next" at bounding box center [787, 452] width 525 height 68
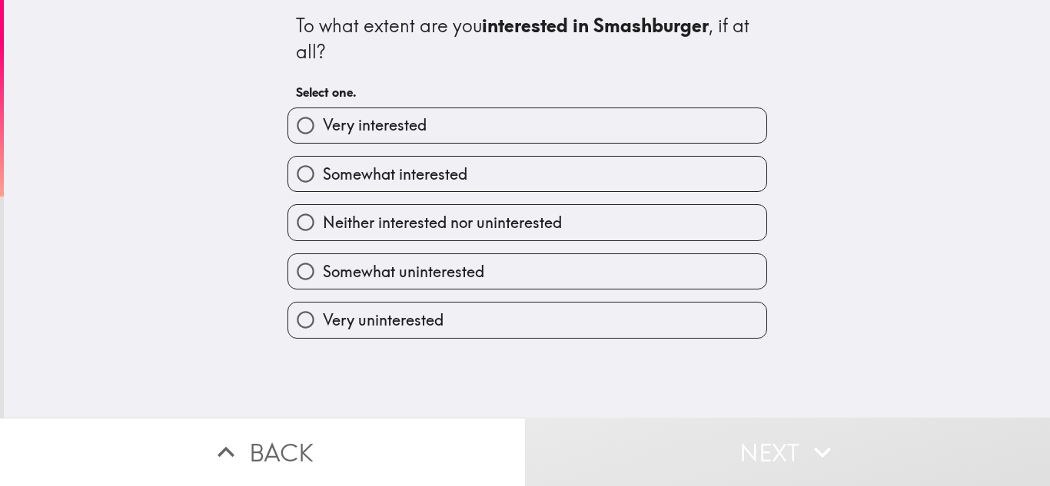
click at [386, 108] on label "Very interested" at bounding box center [527, 125] width 478 height 35
click at [323, 108] on input "Very interested" at bounding box center [305, 125] width 35 height 35
radio input "true"
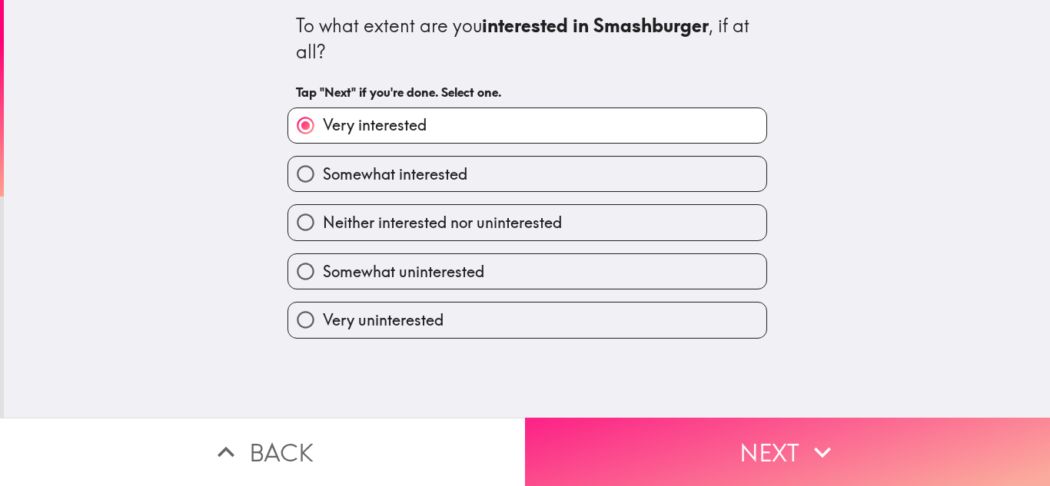
click at [622, 431] on button "Next" at bounding box center [787, 452] width 525 height 68
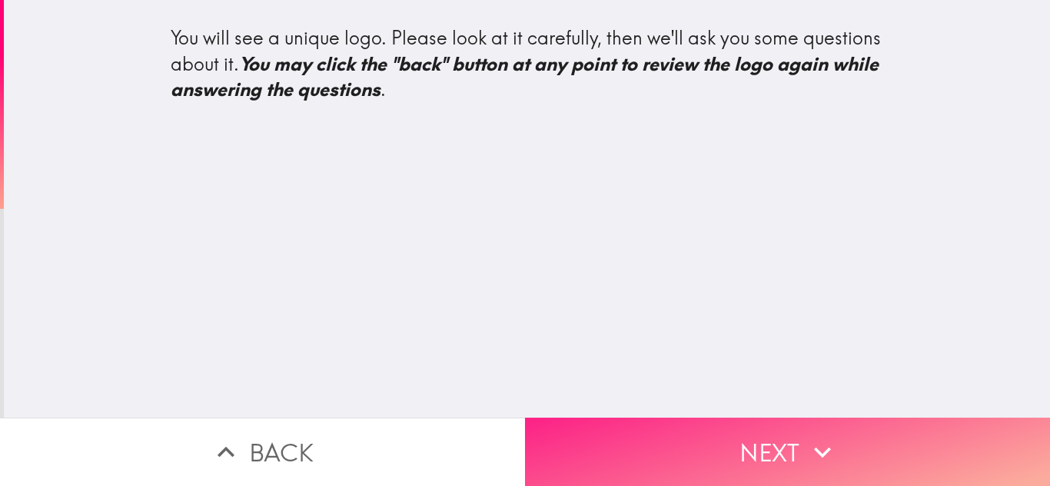
click at [771, 437] on button "Next" at bounding box center [787, 452] width 525 height 68
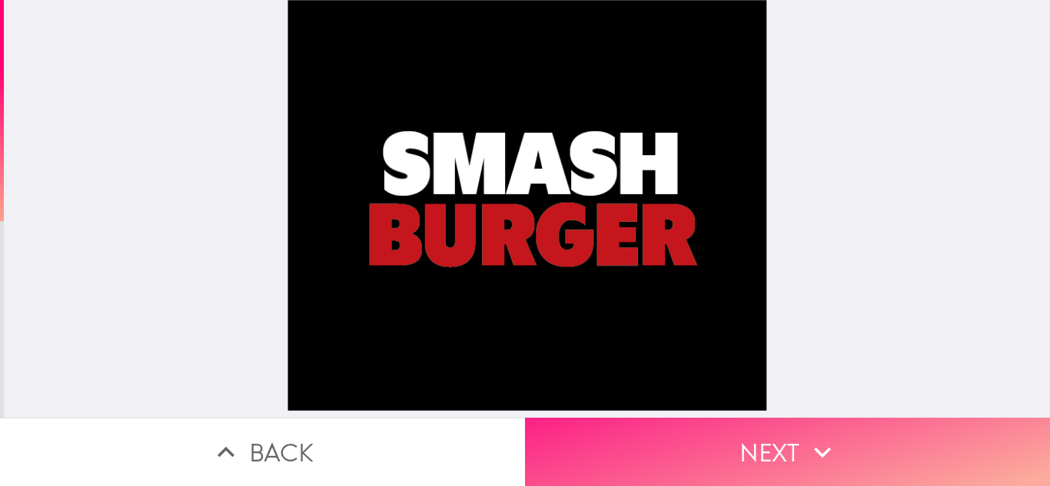
click at [741, 429] on button "Next" at bounding box center [787, 452] width 525 height 68
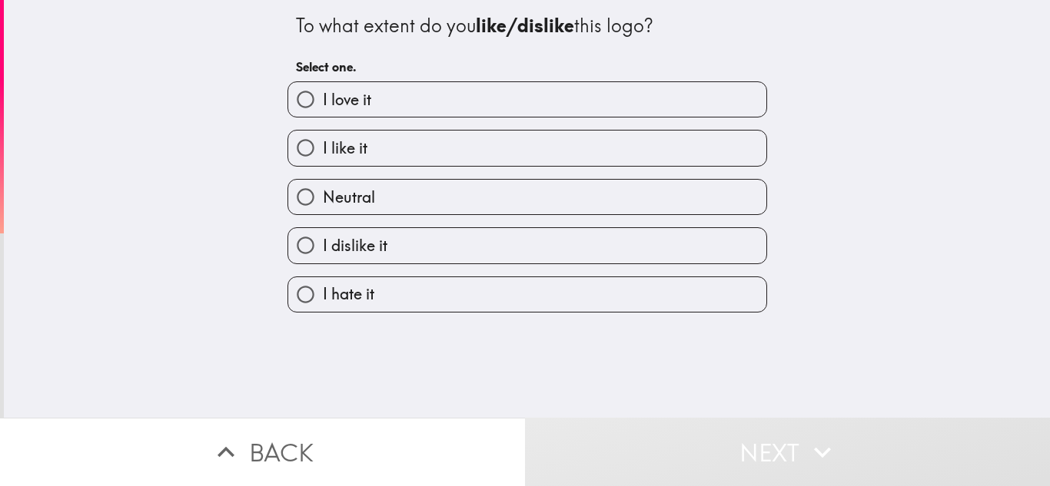
click at [347, 90] on span "I love it" at bounding box center [347, 100] width 48 height 22
click at [323, 90] on input "I love it" at bounding box center [305, 99] width 35 height 35
radio input "true"
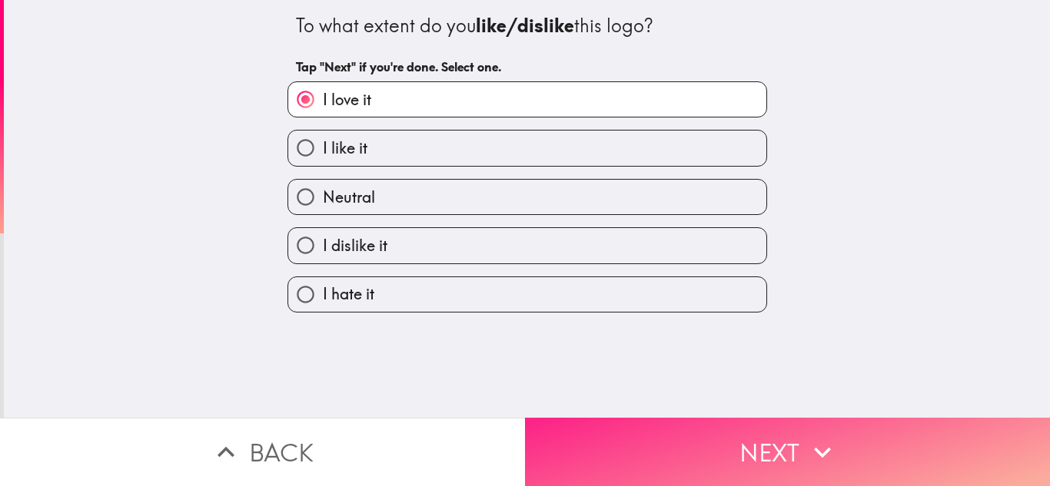
click at [779, 434] on button "Next" at bounding box center [787, 452] width 525 height 68
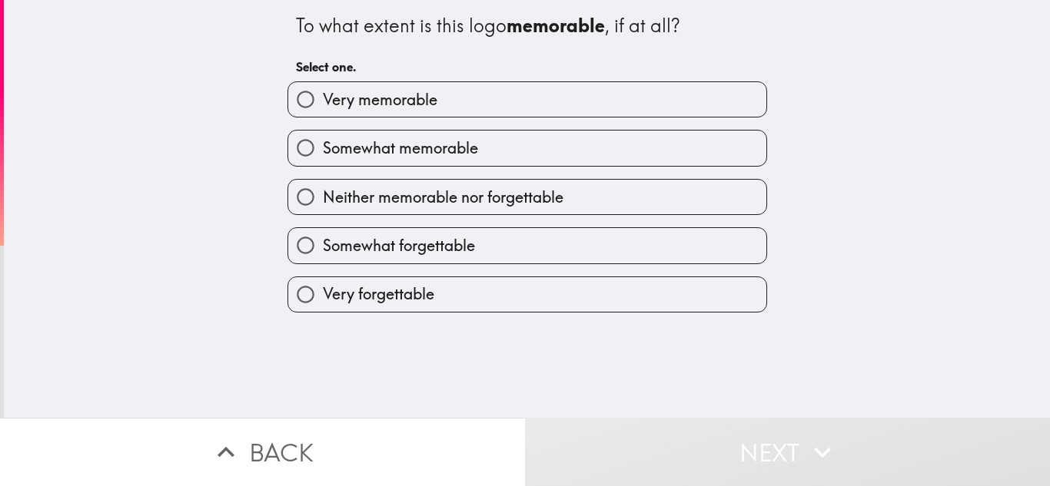
click at [483, 108] on label "Very memorable" at bounding box center [527, 99] width 478 height 35
click at [323, 108] on input "Very memorable" at bounding box center [305, 99] width 35 height 35
radio input "true"
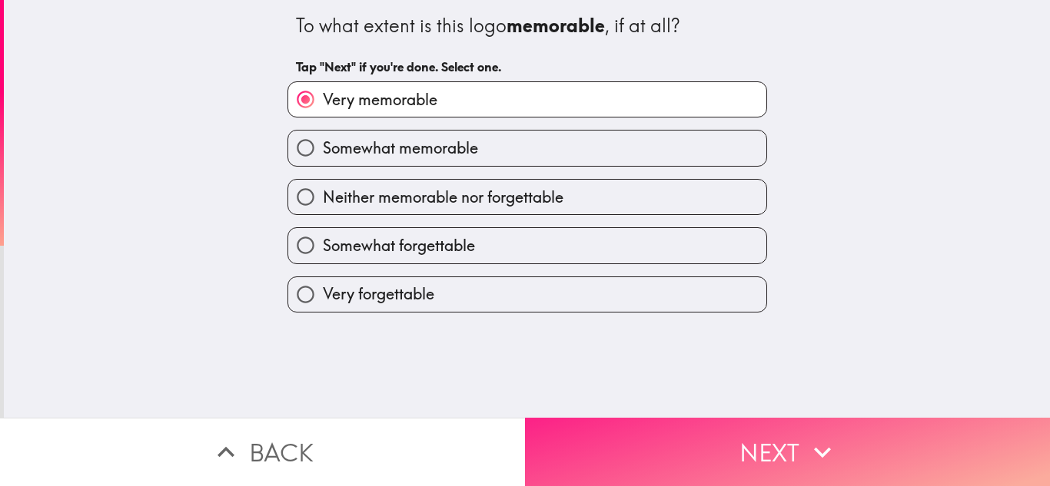
click at [691, 444] on button "Next" at bounding box center [787, 452] width 525 height 68
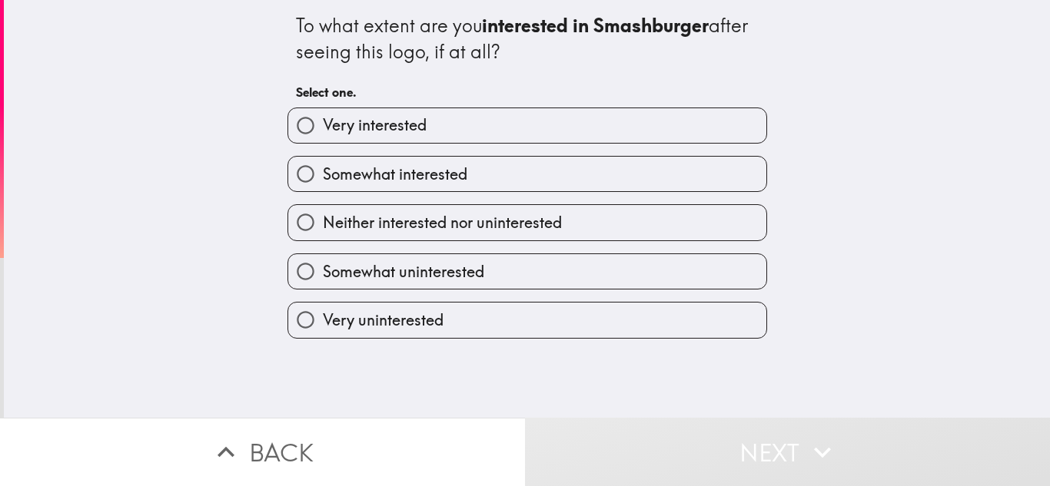
click at [505, 140] on label "Very interested" at bounding box center [527, 125] width 478 height 35
click at [323, 140] on input "Very interested" at bounding box center [305, 125] width 35 height 35
radio input "true"
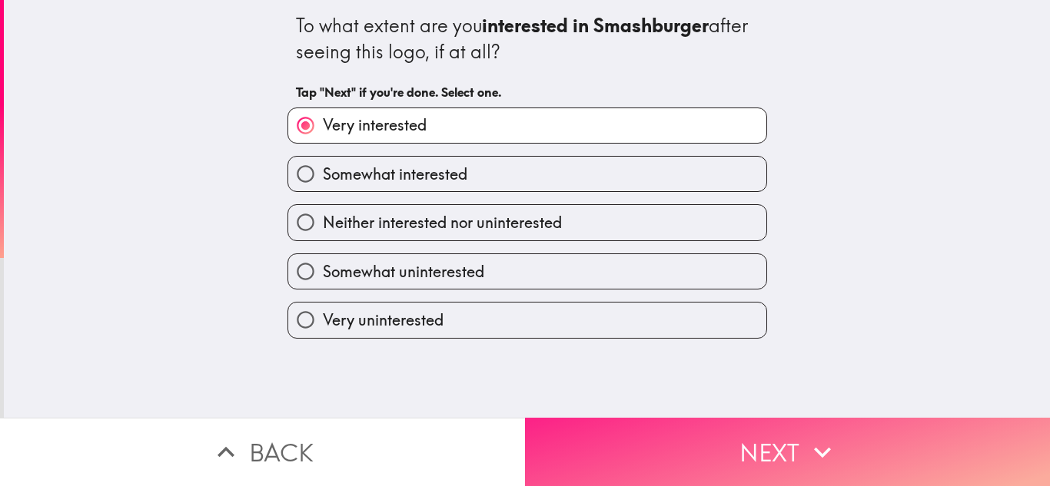
click at [676, 458] on button "Next" at bounding box center [787, 452] width 525 height 68
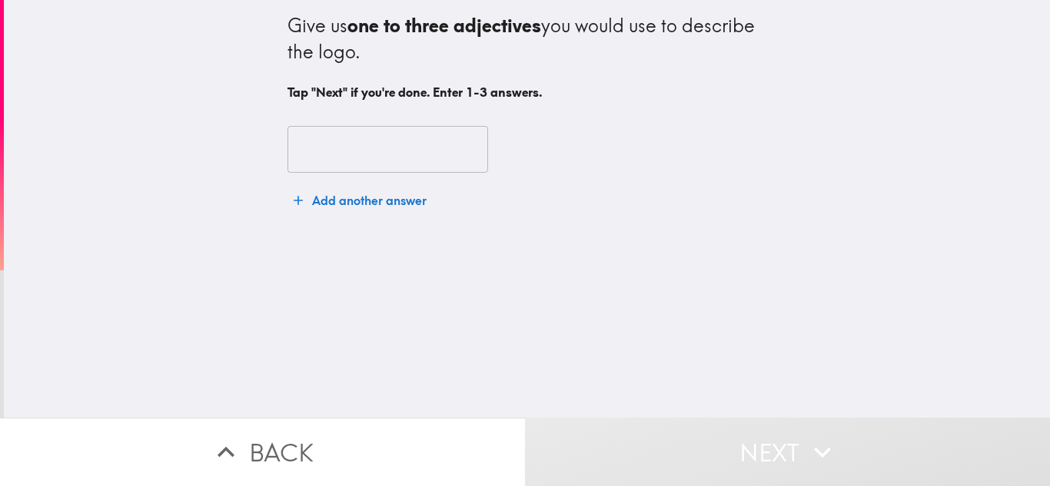
click at [386, 146] on input "text" at bounding box center [387, 150] width 201 height 48
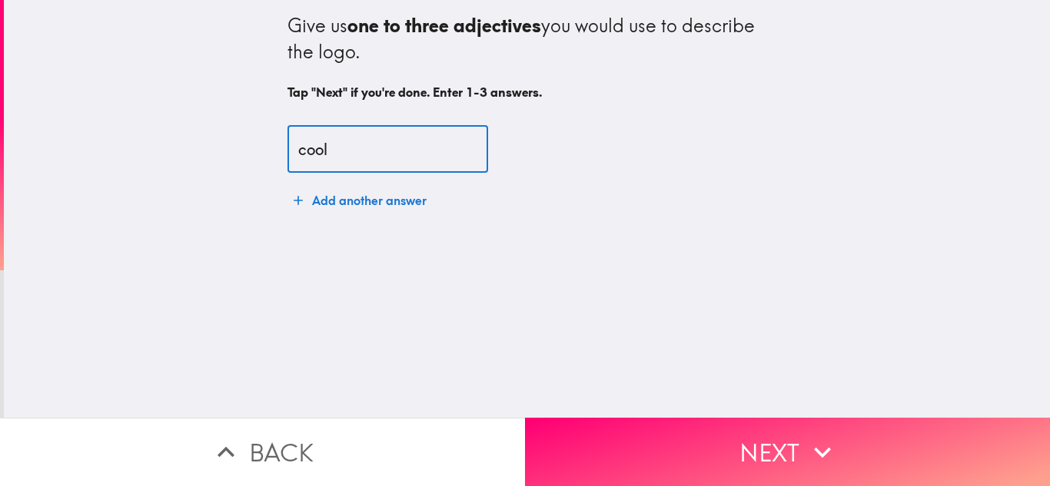
type input "cool"
click at [400, 191] on button "Add another answer" at bounding box center [359, 200] width 145 height 31
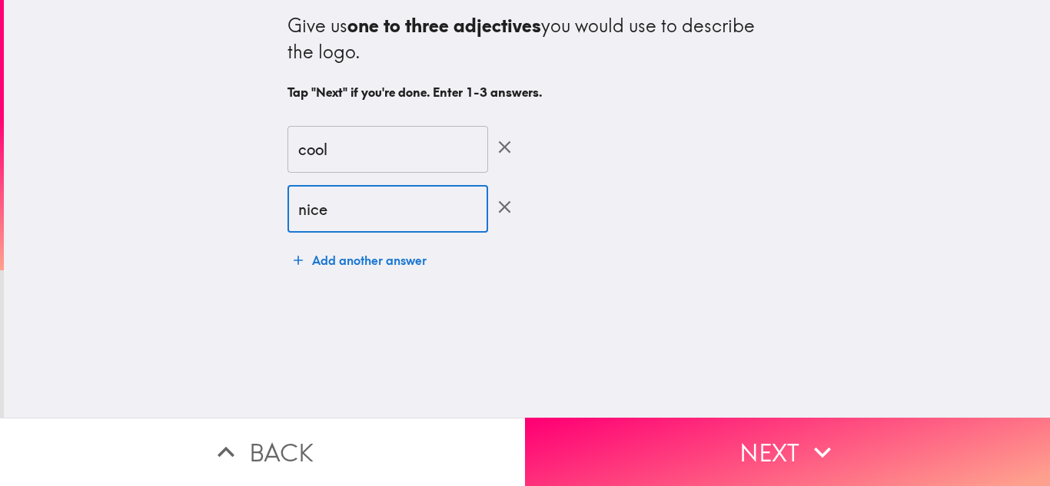
type input "nice"
click at [381, 254] on button "Add another answer" at bounding box center [359, 260] width 145 height 31
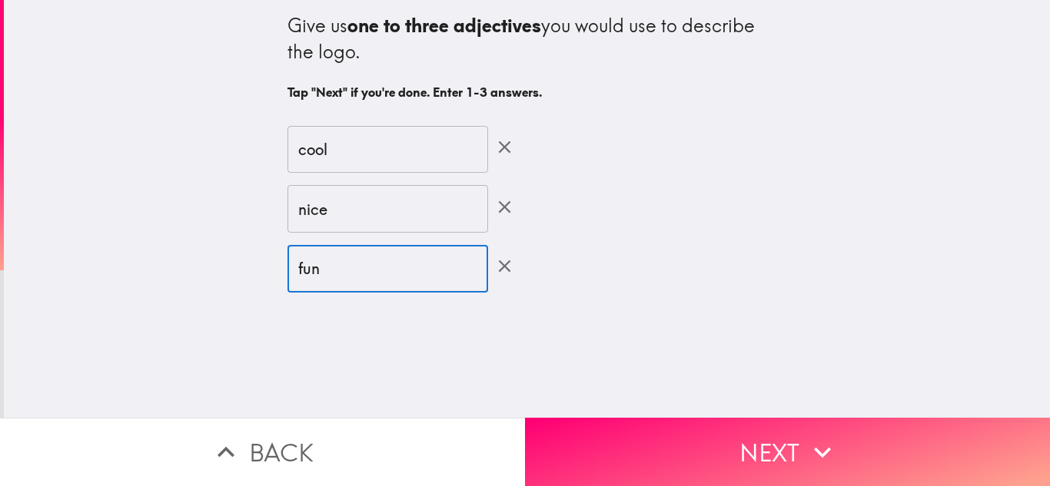
type input "fun"
click at [818, 416] on div "Give us one to three adjectives you would use to describe the logo. Tap "Next" …" at bounding box center [527, 209] width 1046 height 418
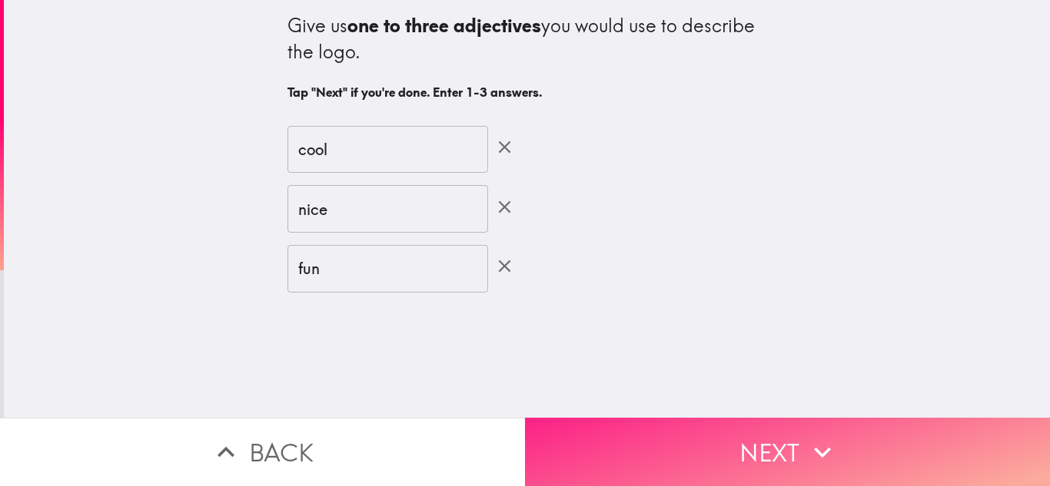
click at [814, 420] on button "Next" at bounding box center [787, 452] width 525 height 68
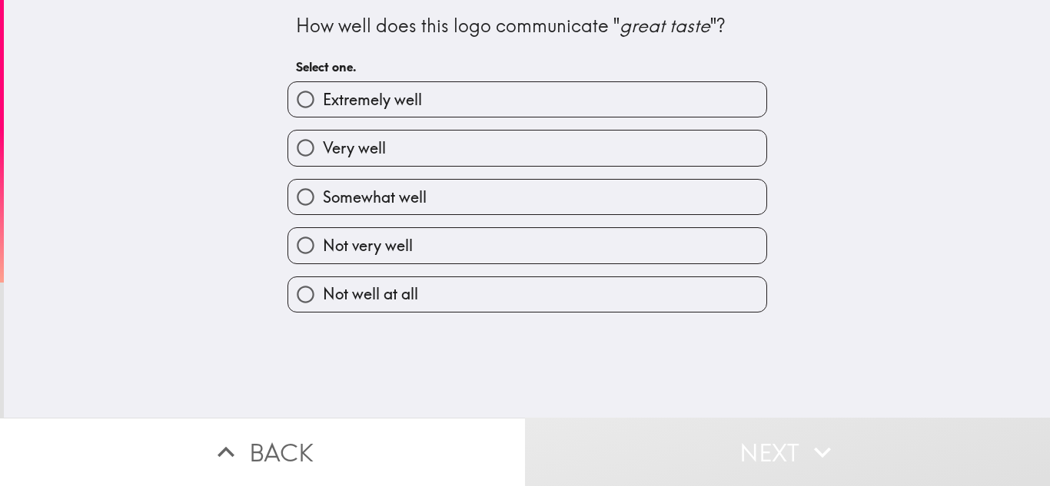
click at [440, 108] on label "Extremely well" at bounding box center [527, 99] width 478 height 35
click at [323, 108] on input "Extremely well" at bounding box center [305, 99] width 35 height 35
radio input "true"
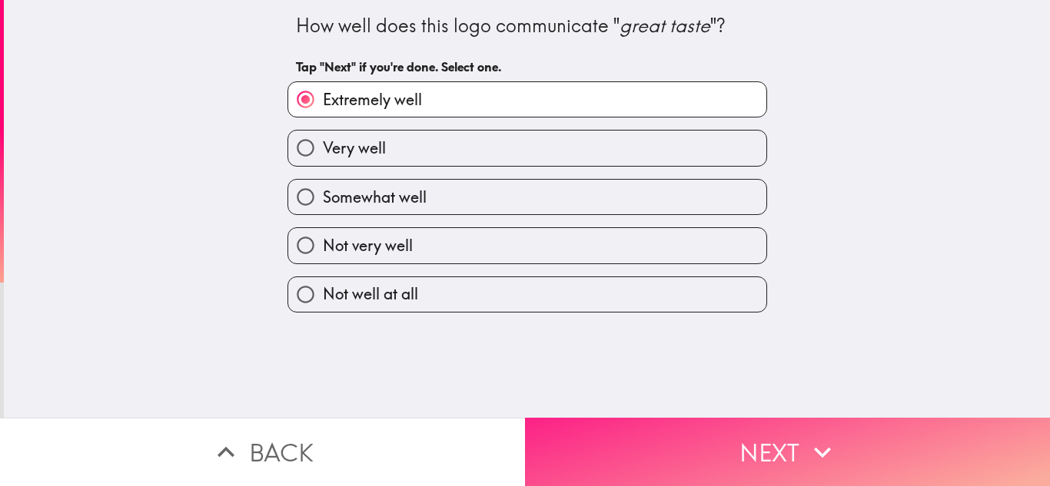
click at [633, 436] on button "Next" at bounding box center [787, 452] width 525 height 68
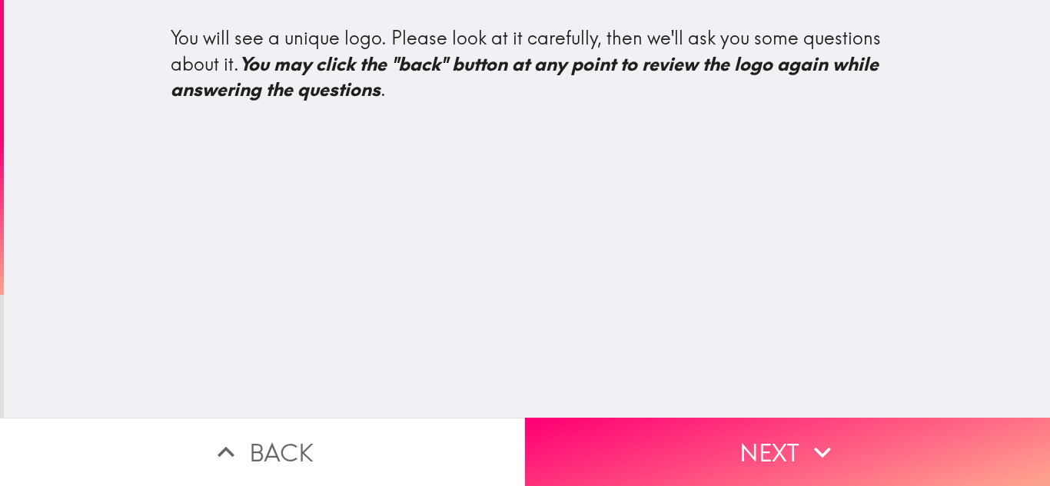
click at [754, 389] on div "You will see a unique logo. Please look at it carefully, then we'll ask you som…" at bounding box center [527, 209] width 1046 height 418
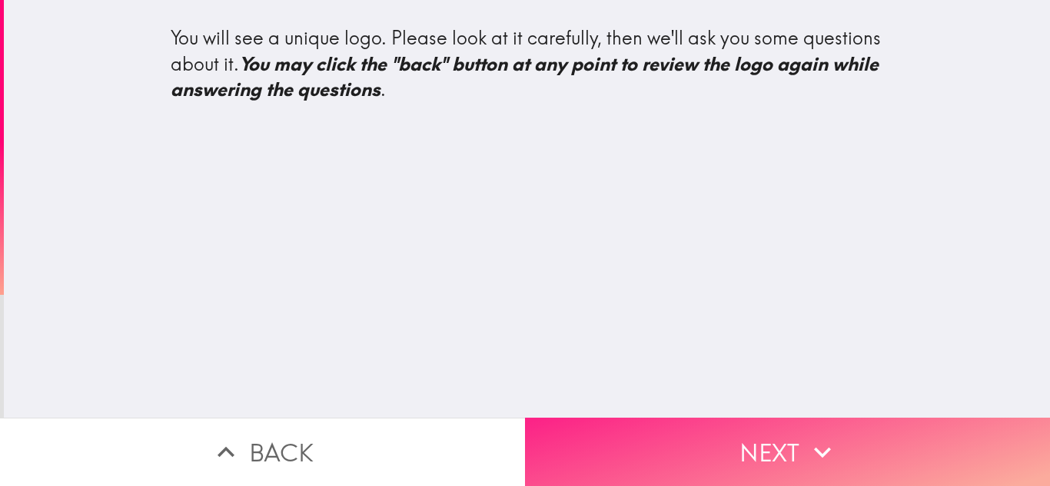
click at [787, 430] on button "Next" at bounding box center [787, 452] width 525 height 68
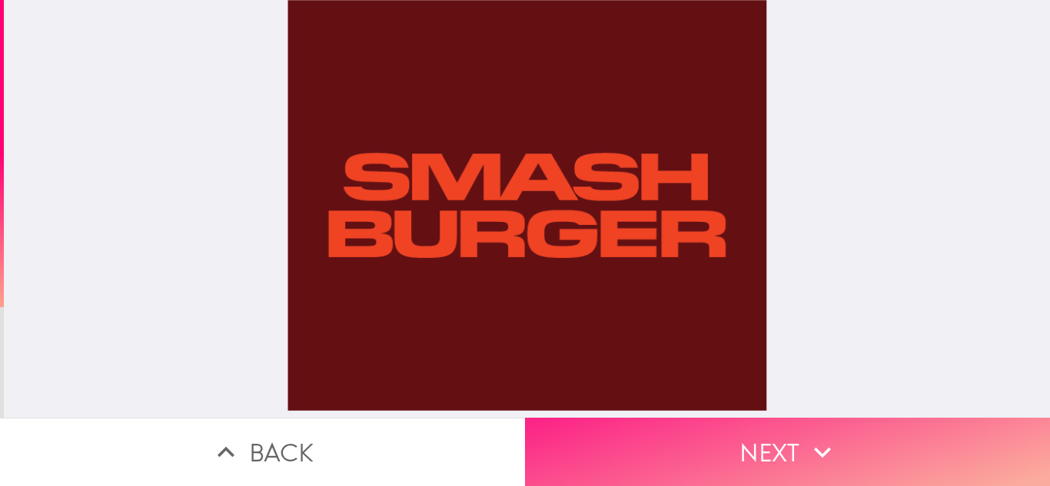
click at [801, 438] on button "Next" at bounding box center [787, 452] width 525 height 68
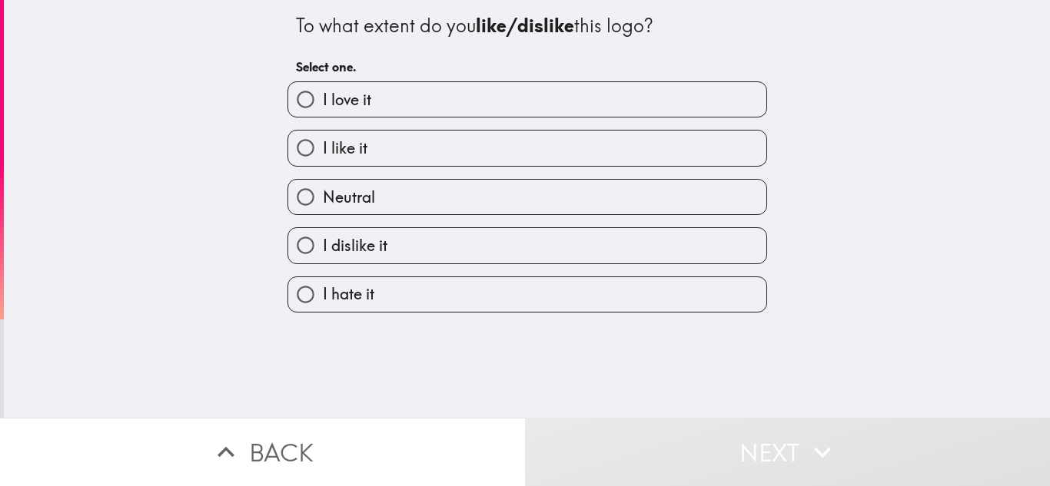
click at [429, 160] on label "I like it" at bounding box center [527, 148] width 478 height 35
click at [323, 160] on input "I like it" at bounding box center [305, 148] width 35 height 35
radio input "true"
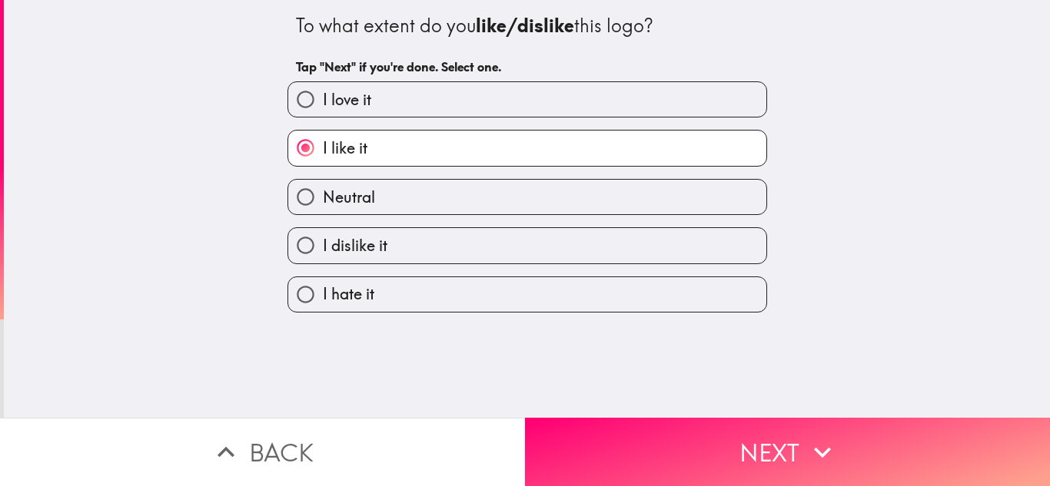
click at [429, 160] on label "I like it" at bounding box center [527, 148] width 478 height 35
click at [323, 160] on input "I like it" at bounding box center [305, 148] width 35 height 35
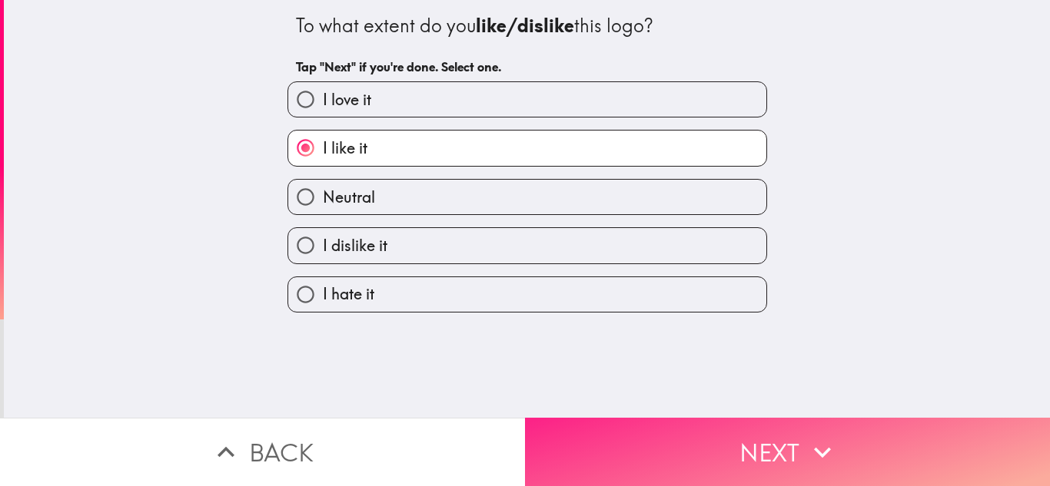
click at [706, 418] on button "Next" at bounding box center [787, 452] width 525 height 68
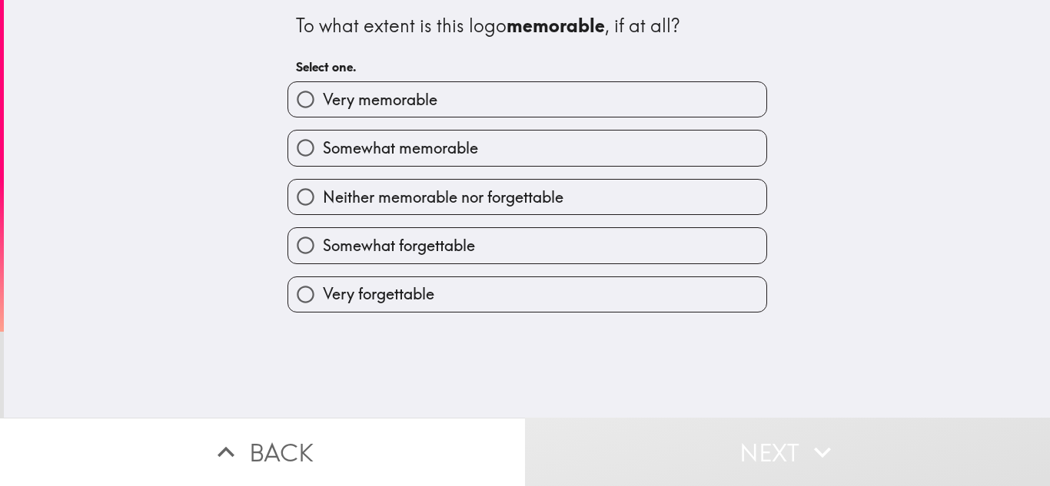
click at [477, 138] on span "Somewhat memorable" at bounding box center [400, 149] width 155 height 22
click at [323, 137] on input "Somewhat memorable" at bounding box center [305, 148] width 35 height 35
radio input "true"
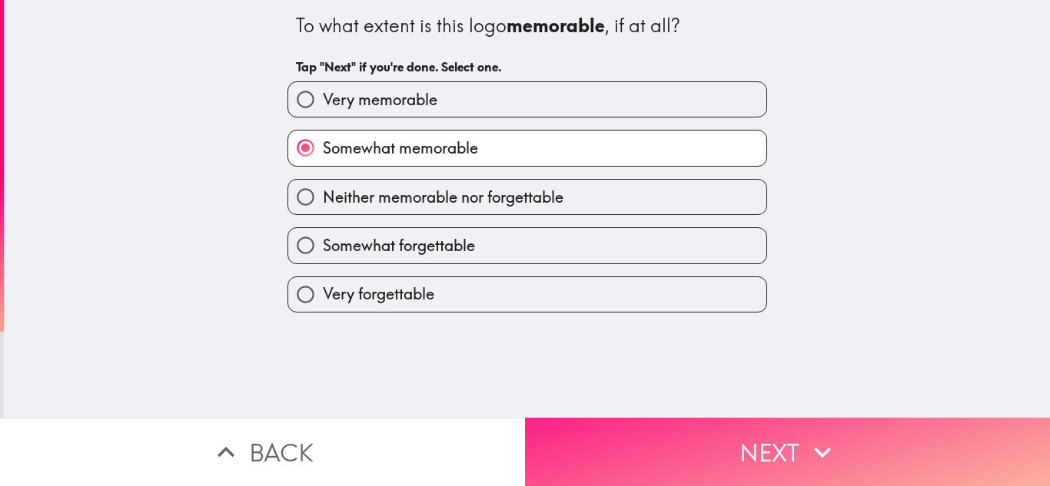
click at [751, 421] on button "Next" at bounding box center [787, 452] width 525 height 68
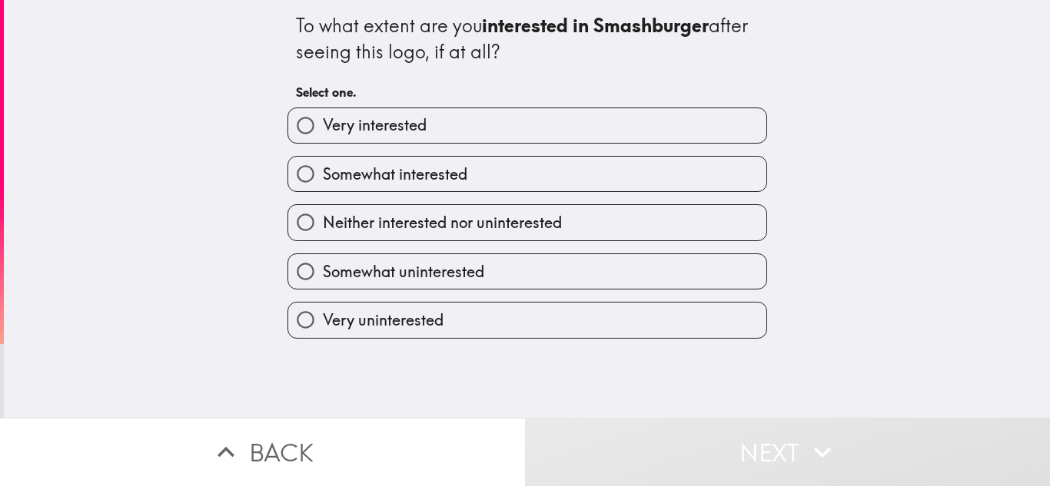
click at [433, 140] on label "Very interested" at bounding box center [527, 125] width 478 height 35
click at [323, 140] on input "Very interested" at bounding box center [305, 125] width 35 height 35
radio input "true"
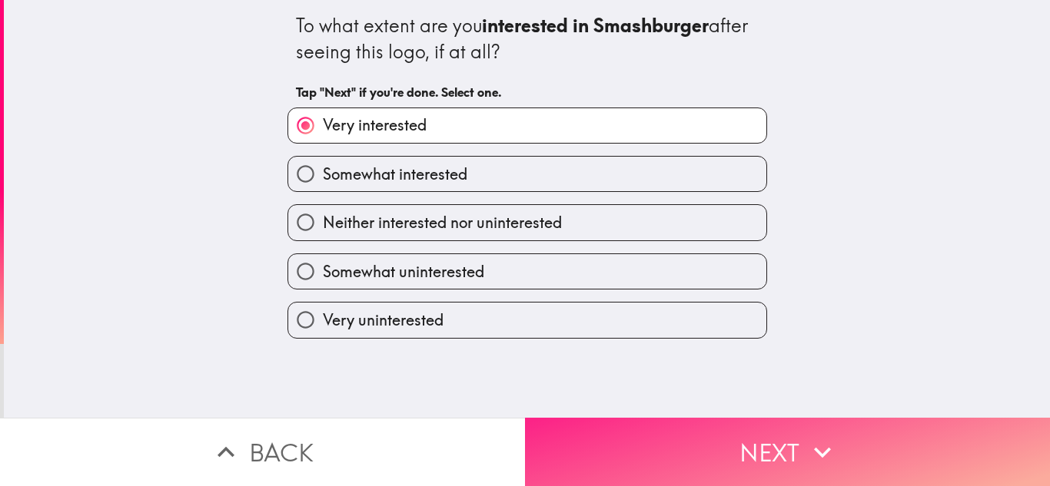
click at [625, 418] on button "Next" at bounding box center [787, 452] width 525 height 68
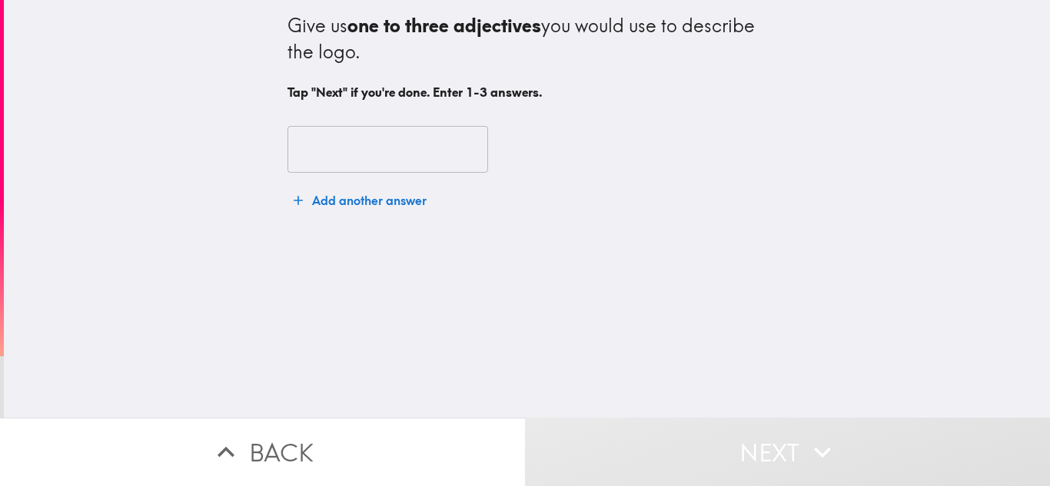
click at [427, 158] on input "text" at bounding box center [387, 150] width 201 height 48
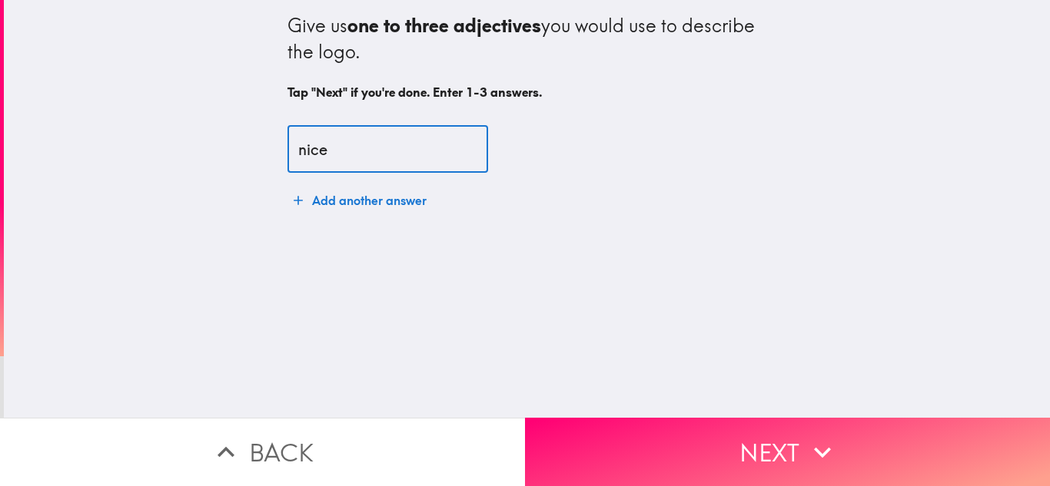
type input "nice"
click at [414, 207] on button "Add another answer" at bounding box center [359, 200] width 145 height 31
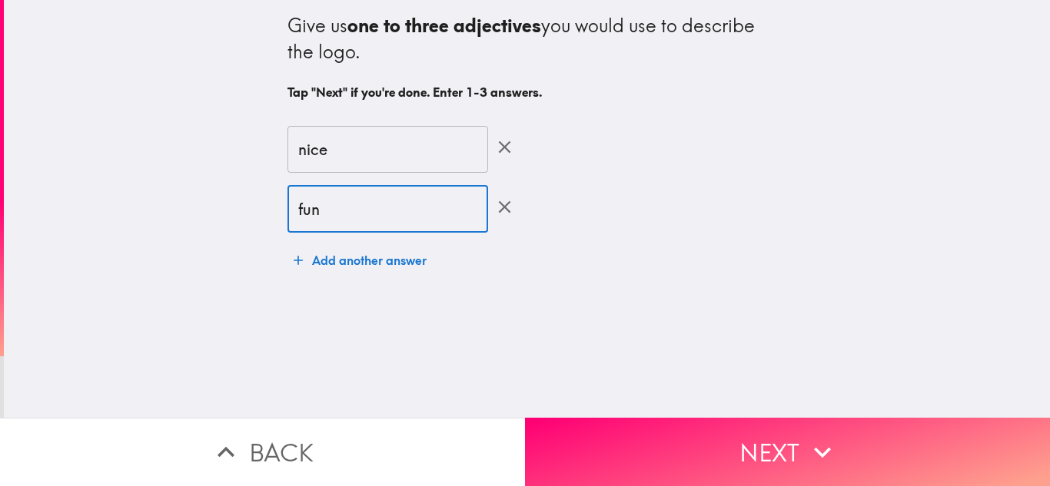
type input "fun"
click at [357, 266] on button "Add another answer" at bounding box center [359, 260] width 145 height 31
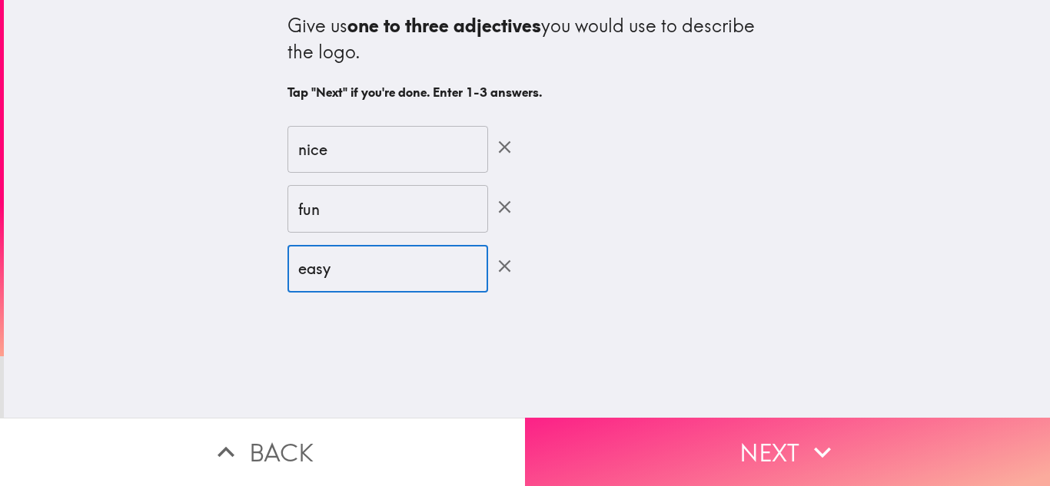
type input "easy"
click at [673, 430] on button "Next" at bounding box center [787, 452] width 525 height 68
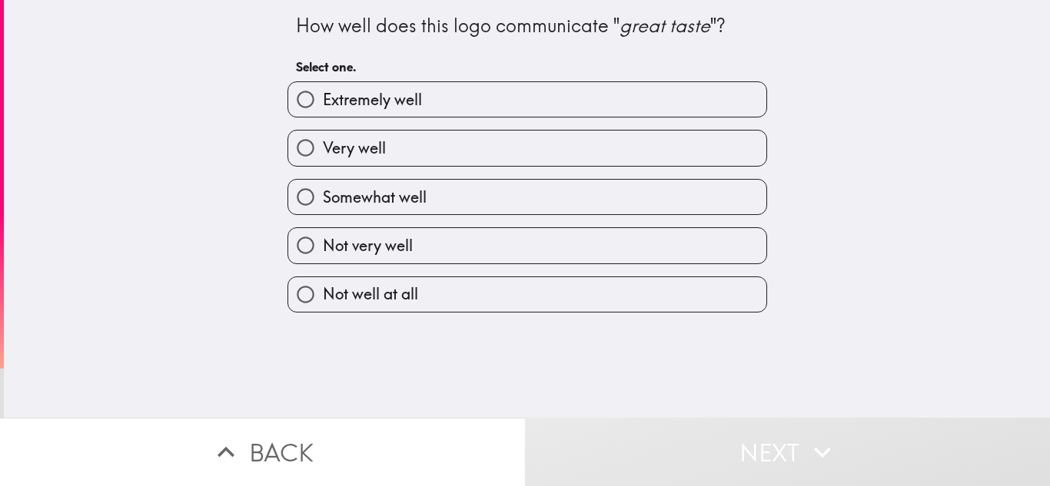
click at [466, 144] on label "Very well" at bounding box center [527, 148] width 478 height 35
click at [323, 144] on input "Very well" at bounding box center [305, 148] width 35 height 35
radio input "true"
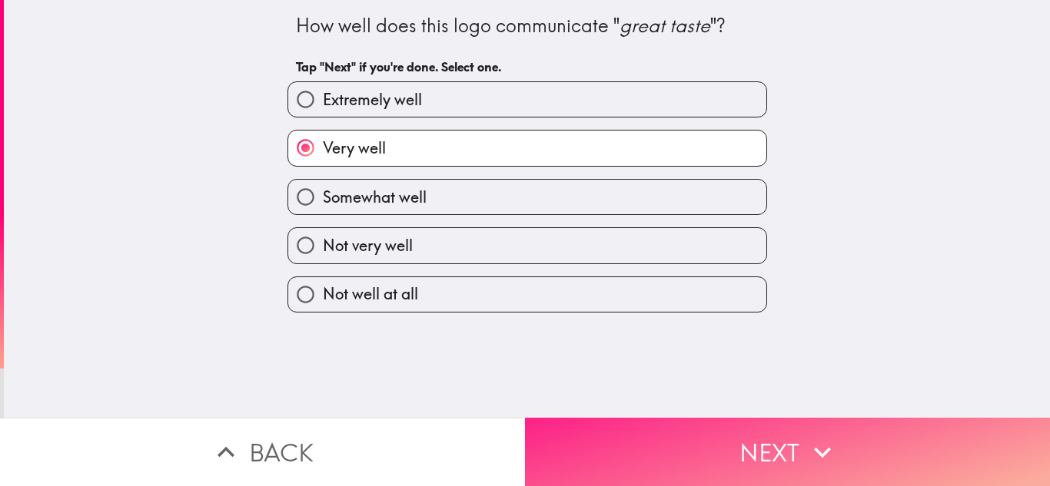
click at [758, 433] on button "Next" at bounding box center [787, 452] width 525 height 68
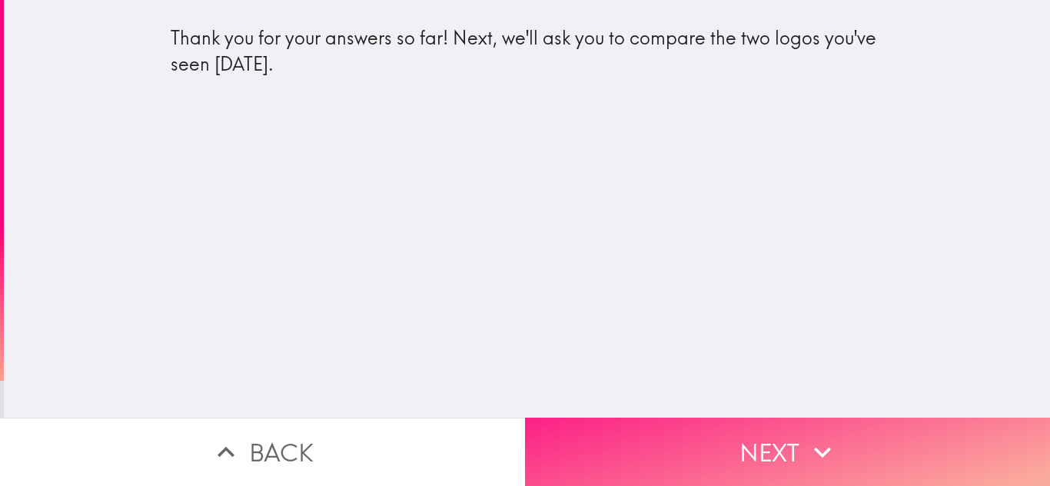
click at [735, 445] on button "Next" at bounding box center [787, 452] width 525 height 68
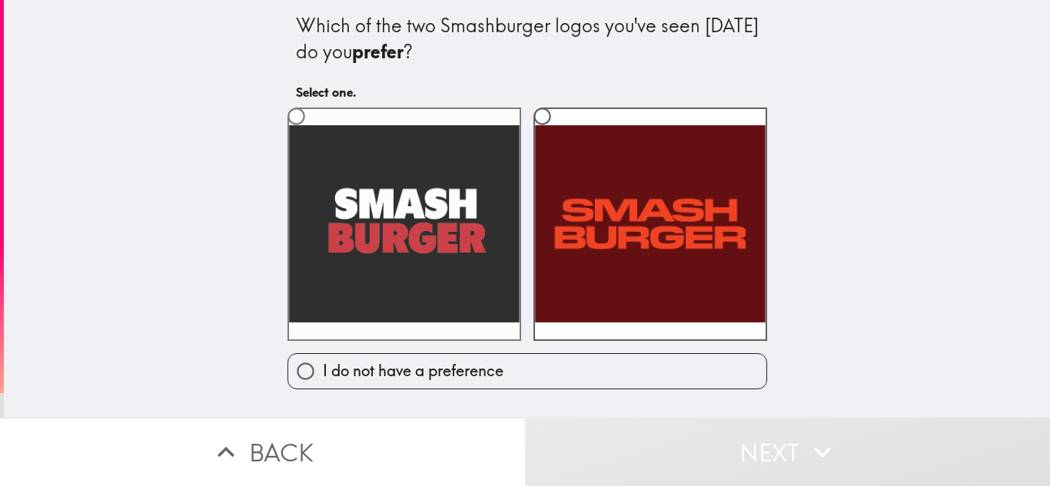
click at [447, 246] on label at bounding box center [404, 225] width 234 height 234
click at [314, 134] on input "radio" at bounding box center [296, 116] width 35 height 35
radio input "true"
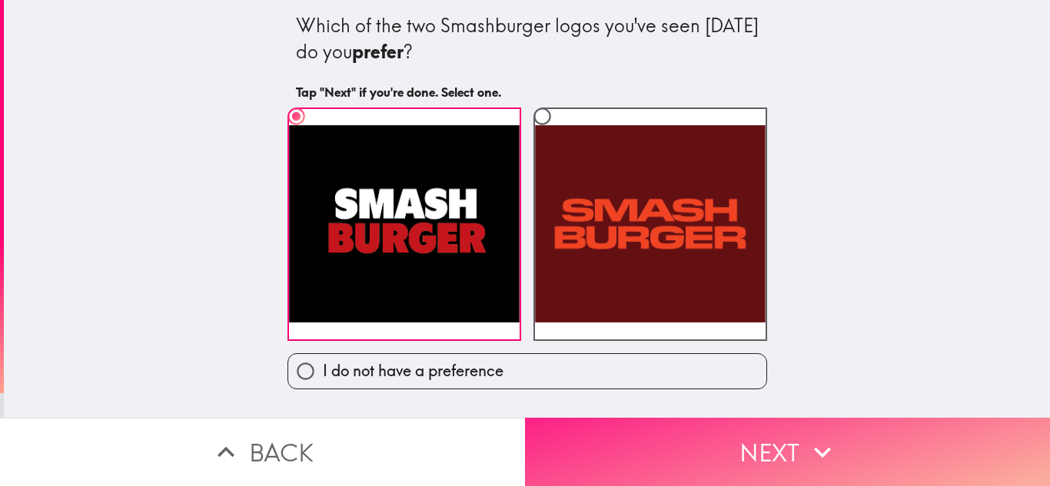
click at [782, 448] on button "Next" at bounding box center [787, 452] width 525 height 68
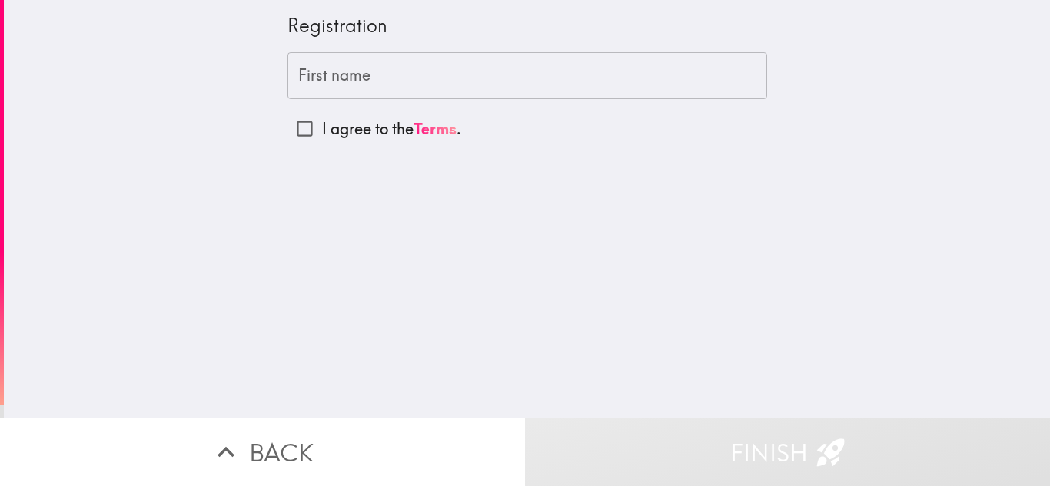
click at [420, 58] on input "First name" at bounding box center [526, 76] width 479 height 48
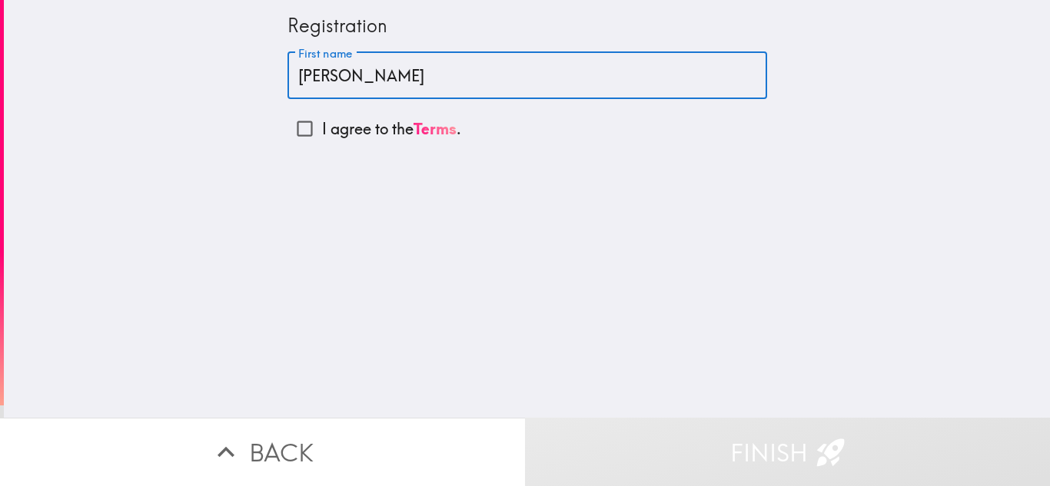
type input "[PERSON_NAME]"
click at [329, 128] on p "I agree to the Terms ." at bounding box center [391, 129] width 139 height 22
click at [322, 128] on input "I agree to the Terms ." at bounding box center [304, 128] width 35 height 35
checkbox input "true"
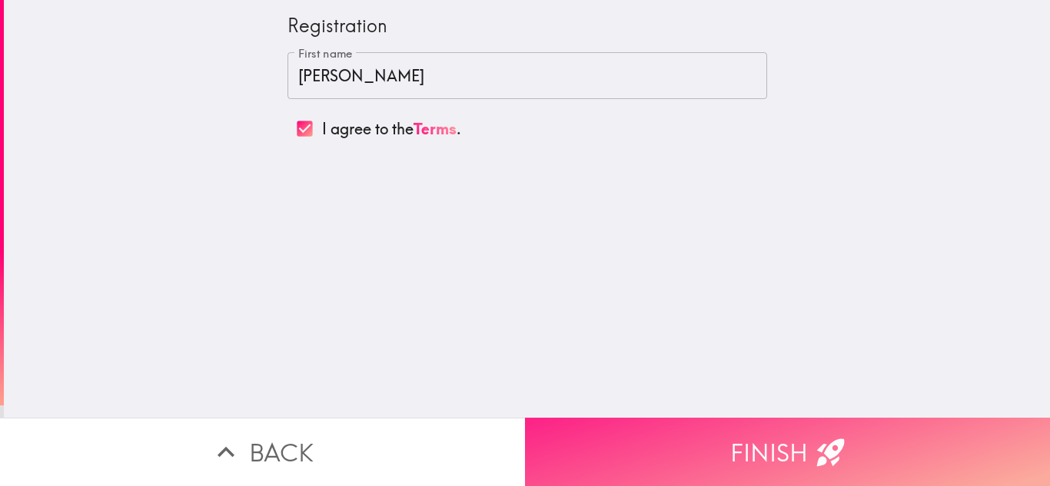
click at [710, 477] on button "Finish" at bounding box center [787, 452] width 525 height 68
